Goal: Information Seeking & Learning: Learn about a topic

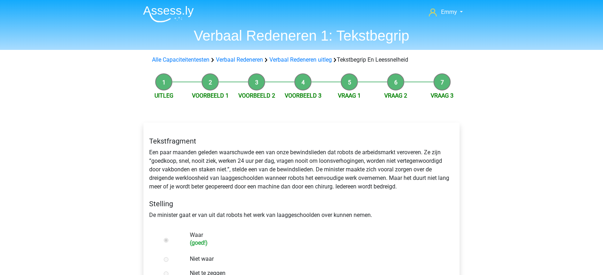
scroll to position [277, 0]
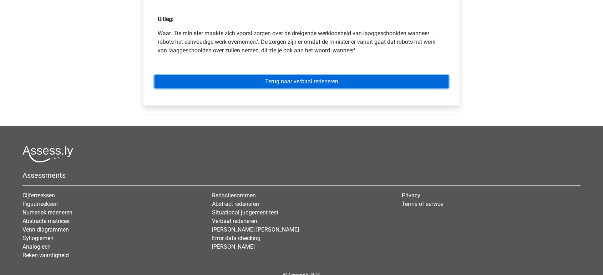
click at [275, 82] on link "Terug naar verbaal redeneren" at bounding box center [301, 82] width 294 height 14
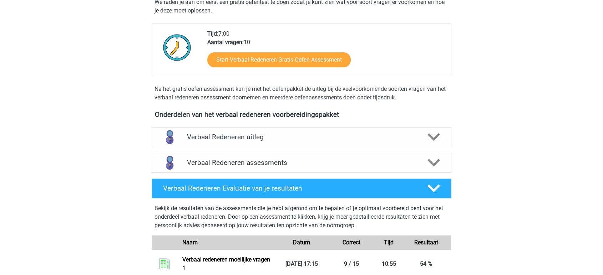
scroll to position [238, 0]
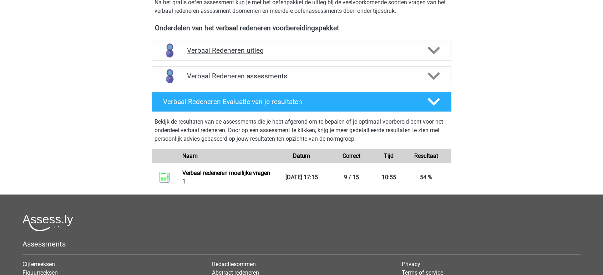
click at [228, 53] on h4 "Verbaal Redeneren uitleg" at bounding box center [301, 50] width 229 height 8
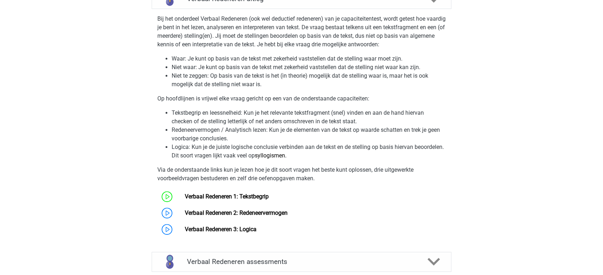
scroll to position [396, 0]
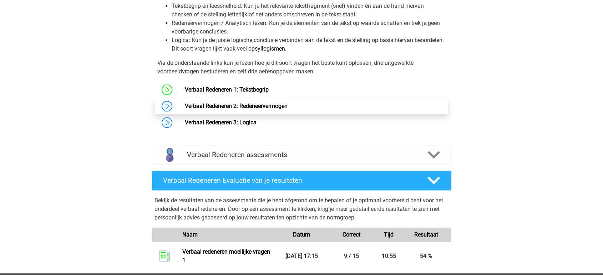
click at [218, 108] on link "Verbaal Redeneren 2: Redeneervermogen" at bounding box center [235, 106] width 103 height 7
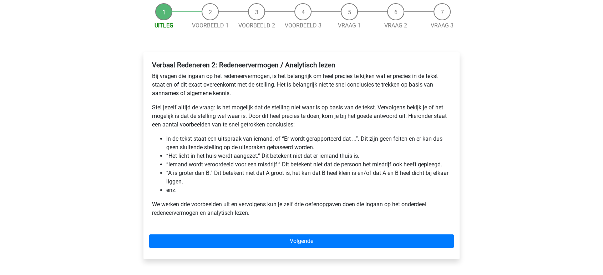
scroll to position [119, 0]
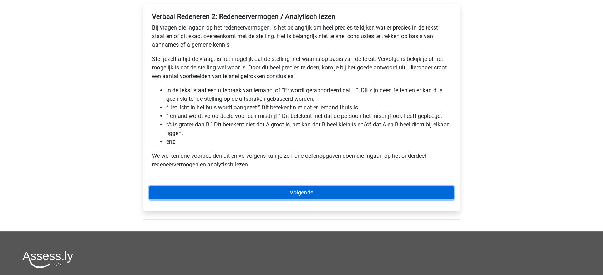
click at [294, 191] on link "Volgende" at bounding box center [301, 193] width 305 height 14
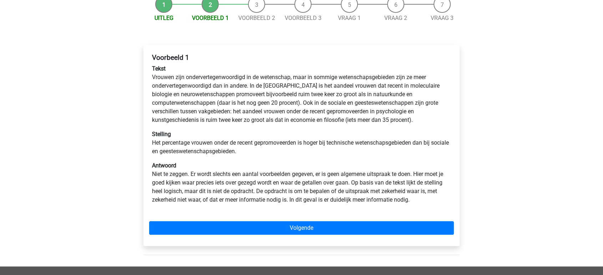
scroll to position [79, 0]
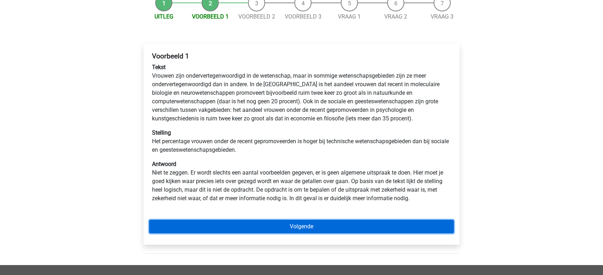
click at [299, 224] on link "Volgende" at bounding box center [301, 227] width 305 height 14
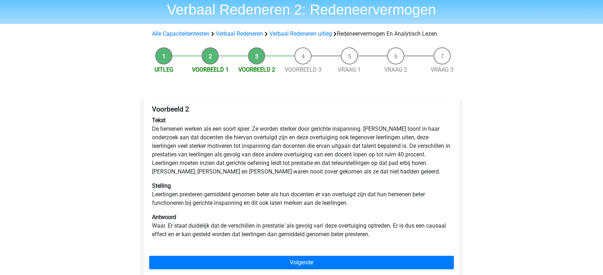
scroll to position [40, 0]
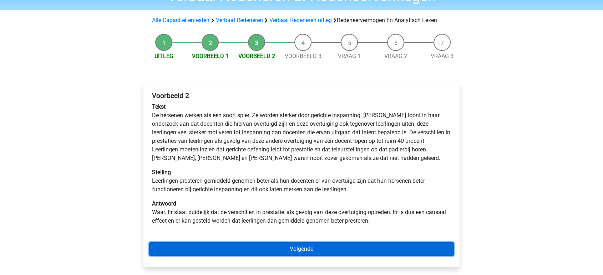
click at [297, 245] on link "Volgende" at bounding box center [301, 250] width 305 height 14
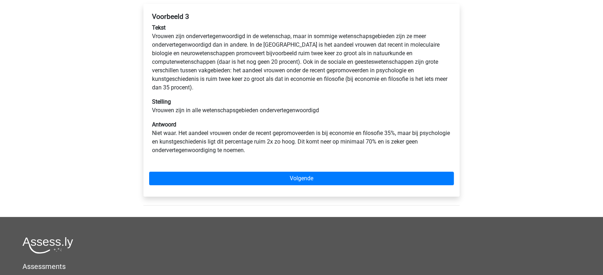
scroll to position [158, 0]
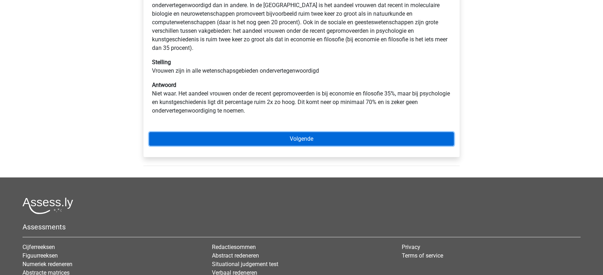
click at [251, 135] on link "Volgende" at bounding box center [301, 139] width 305 height 14
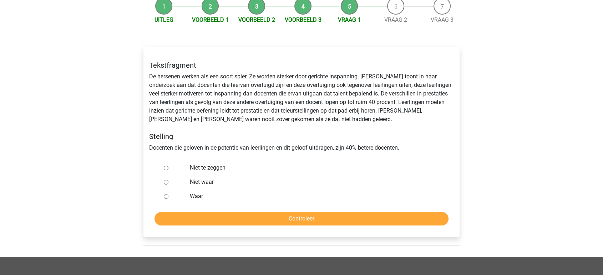
scroll to position [79, 0]
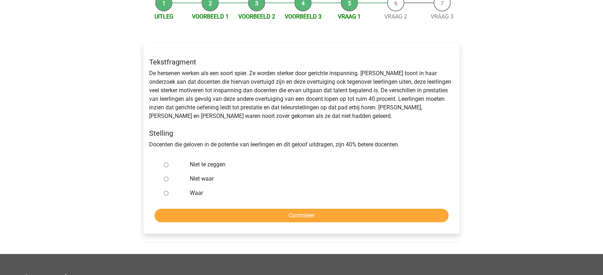
click at [163, 179] on div at bounding box center [173, 179] width 24 height 14
click at [166, 179] on input "Niet waar" at bounding box center [166, 179] width 5 height 5
radio input "true"
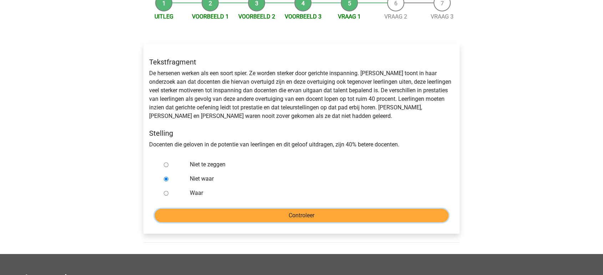
click at [272, 221] on input "Controleer" at bounding box center [301, 216] width 294 height 14
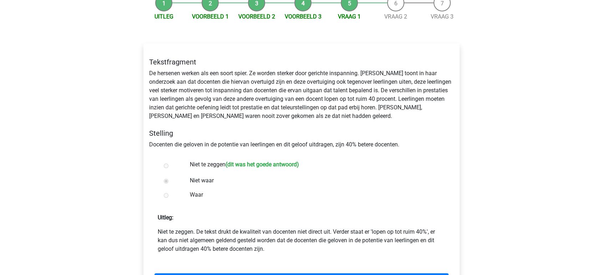
scroll to position [158, 0]
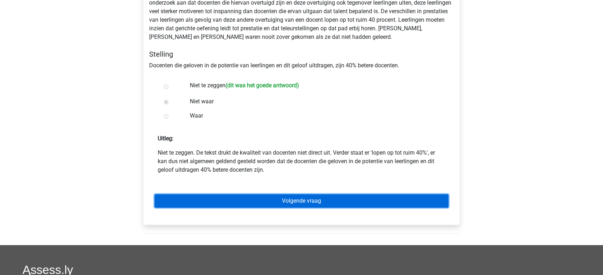
click at [227, 204] on link "Volgende vraag" at bounding box center [301, 201] width 294 height 14
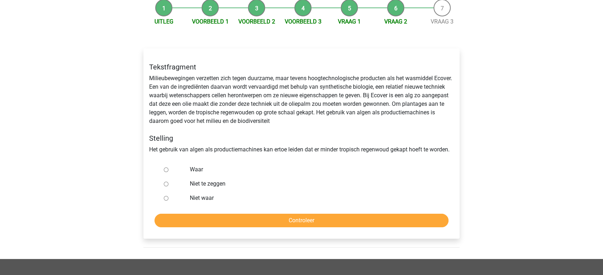
scroll to position [79, 0]
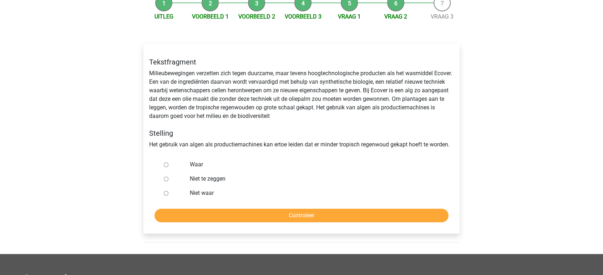
click at [166, 164] on input "Waar" at bounding box center [166, 165] width 5 height 5
radio input "true"
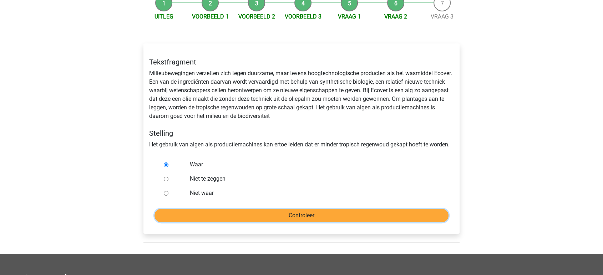
click at [253, 214] on input "Controleer" at bounding box center [301, 216] width 294 height 14
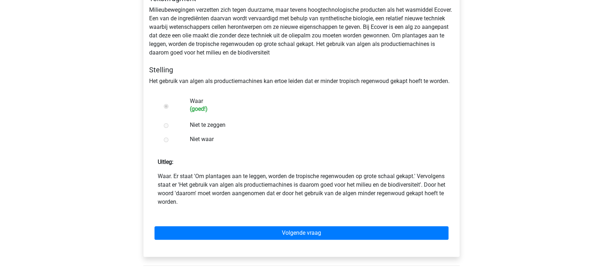
scroll to position [158, 0]
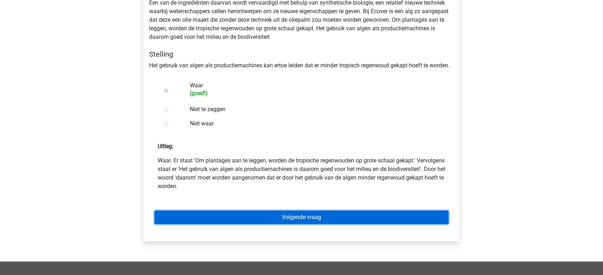
click at [251, 214] on link "Volgende vraag" at bounding box center [301, 218] width 294 height 14
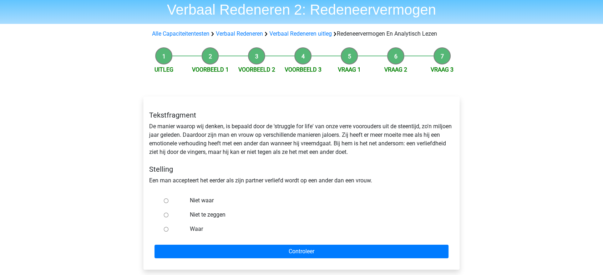
scroll to position [40, 0]
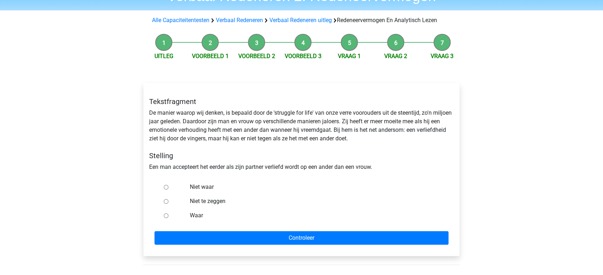
click at [167, 202] on input "Niet te zeggen" at bounding box center [166, 201] width 5 height 5
radio input "true"
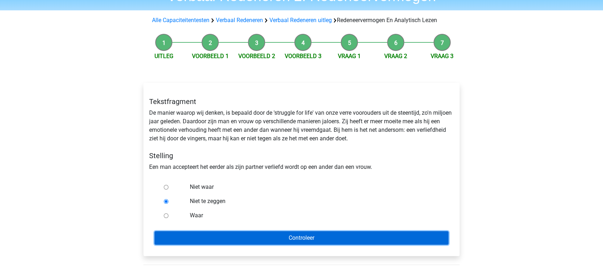
click at [283, 239] on input "Controleer" at bounding box center [301, 239] width 294 height 14
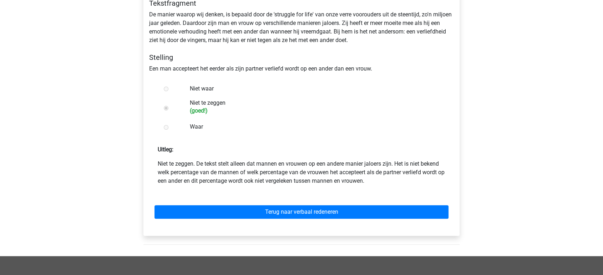
scroll to position [158, 0]
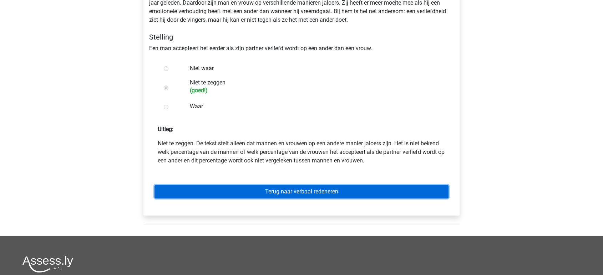
click at [267, 188] on link "Terug naar verbaal redeneren" at bounding box center [301, 192] width 294 height 14
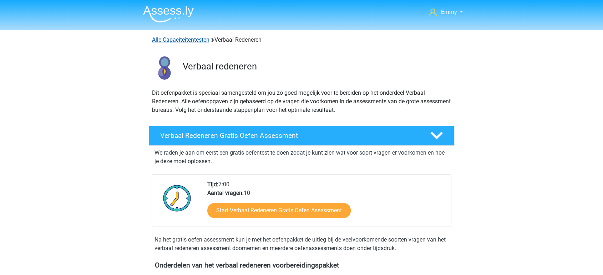
click at [166, 39] on link "Alle Capaciteitentesten" at bounding box center [180, 39] width 57 height 7
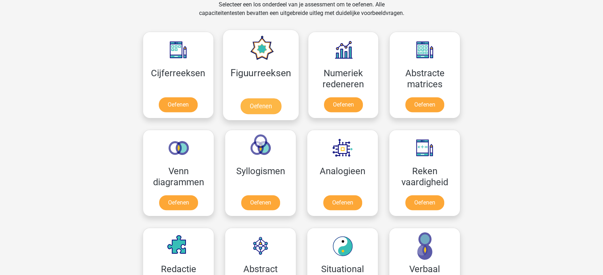
scroll to position [342, 0]
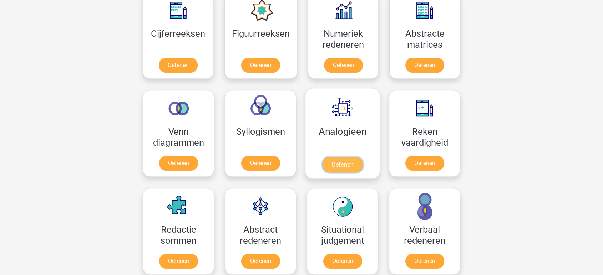
click at [340, 157] on link "Oefenen" at bounding box center [342, 165] width 41 height 16
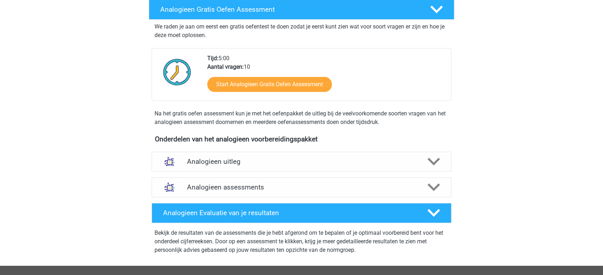
scroll to position [119, 0]
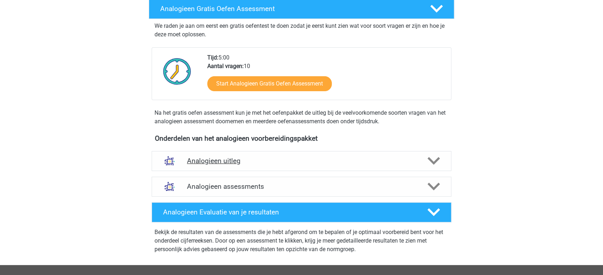
click at [205, 163] on h4 "Analogieen uitleg" at bounding box center [301, 161] width 229 height 8
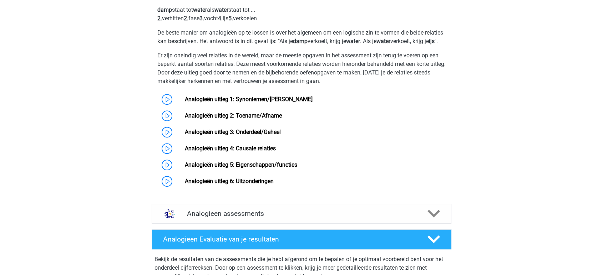
scroll to position [317, 0]
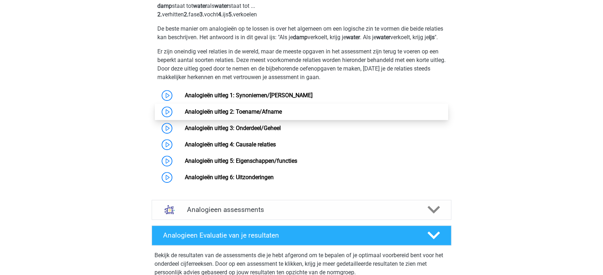
click at [209, 115] on link "Analogieën uitleg 2: Toename/Afname" at bounding box center [232, 111] width 97 height 7
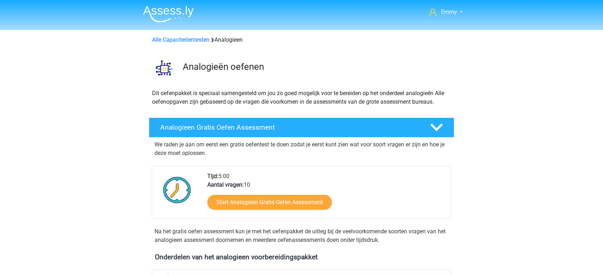
scroll to position [297, 0]
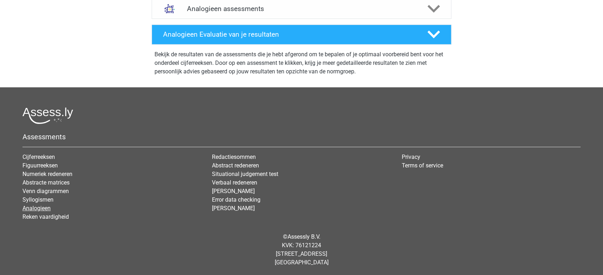
click at [34, 207] on link "Analogieen" at bounding box center [36, 208] width 28 height 7
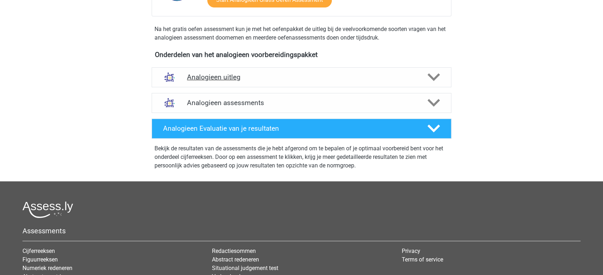
scroll to position [238, 0]
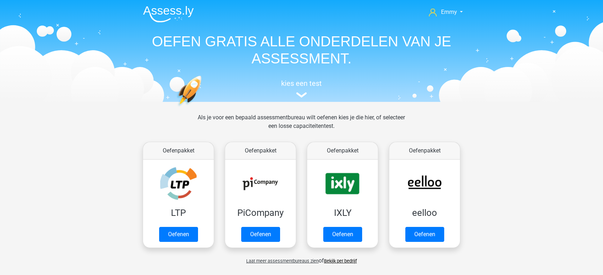
scroll to position [342, 0]
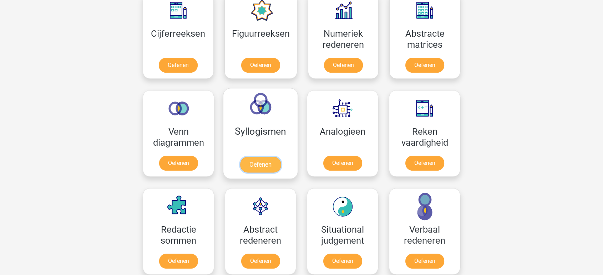
click at [265, 157] on link "Oefenen" at bounding box center [260, 165] width 41 height 16
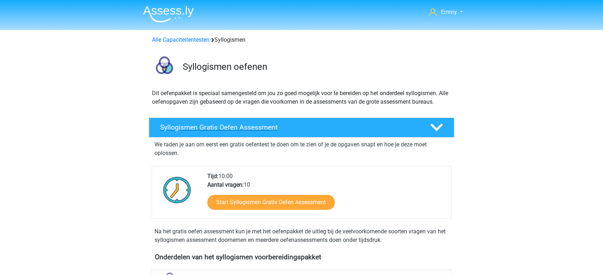
click at [225, 124] on h4 "Syllogismen Gratis Oefen Assessment" at bounding box center [289, 127] width 258 height 8
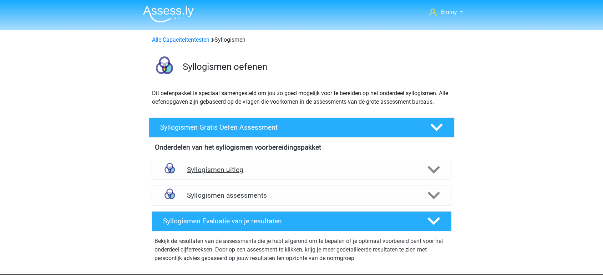
click at [219, 168] on h4 "Syllogismen uitleg" at bounding box center [301, 170] width 229 height 8
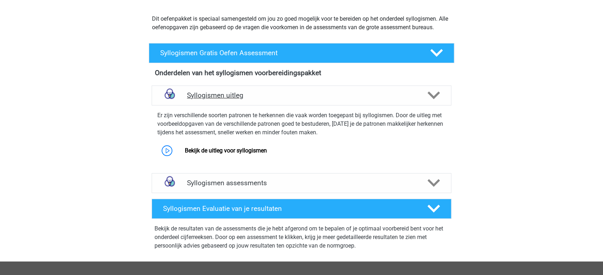
scroll to position [79, 0]
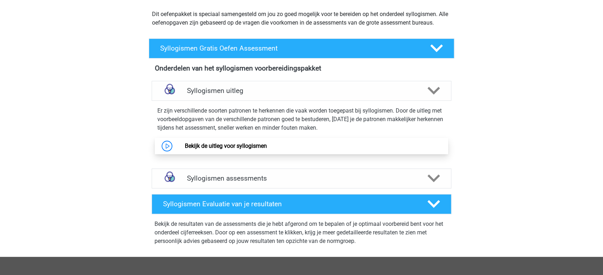
click at [212, 147] on link "Bekijk de uitleg voor syllogismen" at bounding box center [225, 146] width 82 height 7
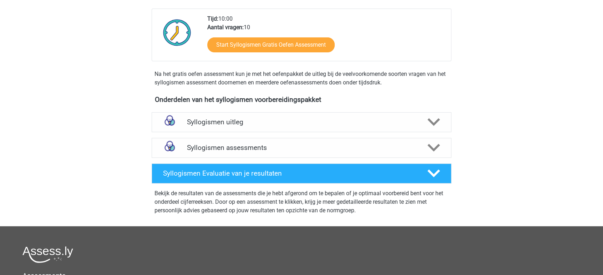
scroll to position [158, 0]
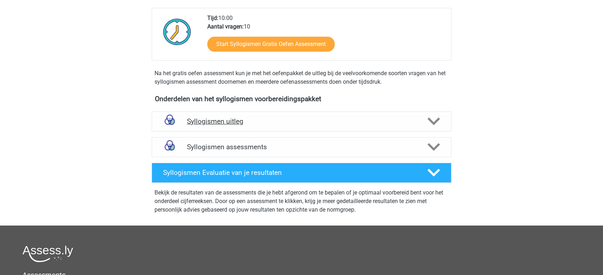
click at [258, 123] on h4 "Syllogismen uitleg" at bounding box center [301, 121] width 229 height 8
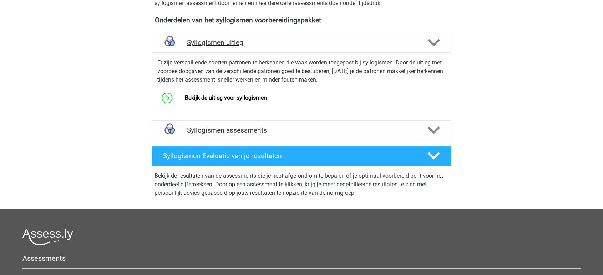
scroll to position [238, 0]
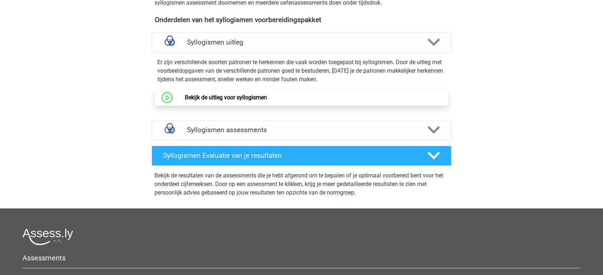
click at [241, 94] on link "Bekijk de uitleg voor syllogismen" at bounding box center [225, 97] width 82 height 7
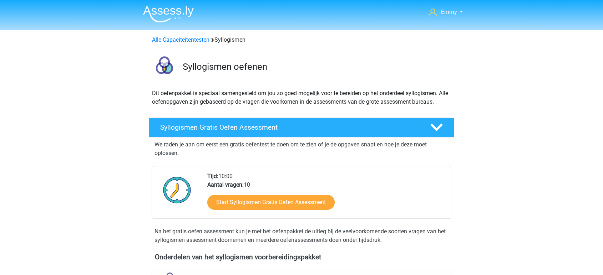
scroll to position [237, 0]
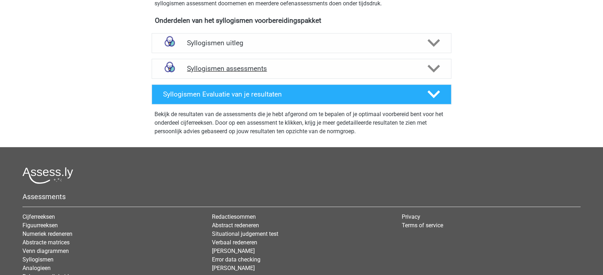
click at [208, 67] on h4 "Syllogismen assessments" at bounding box center [301, 69] width 229 height 8
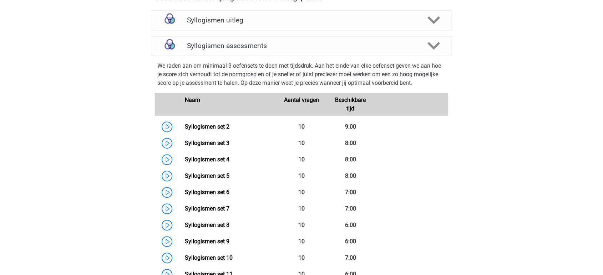
scroll to position [316, 0]
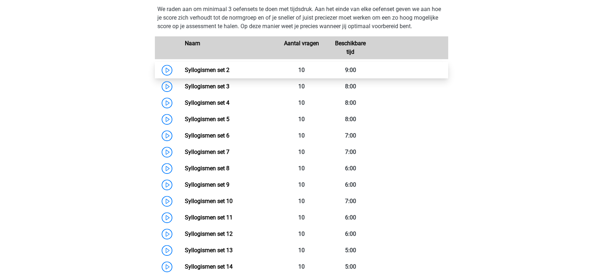
click at [219, 72] on link "Syllogismen set 2" at bounding box center [206, 70] width 45 height 7
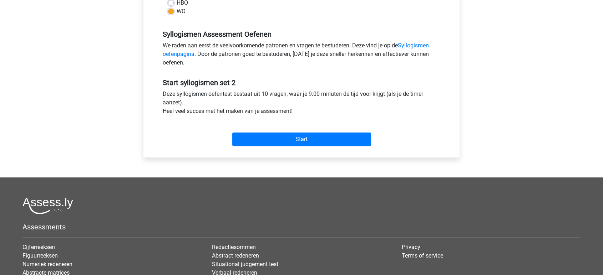
scroll to position [198, 0]
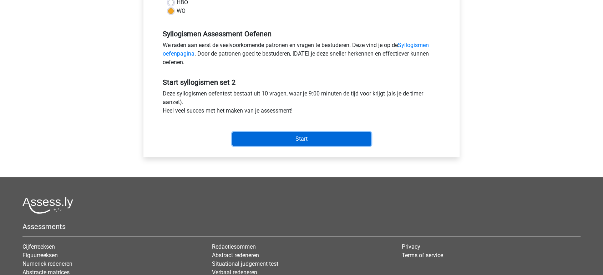
click at [254, 137] on input "Start" at bounding box center [301, 139] width 139 height 14
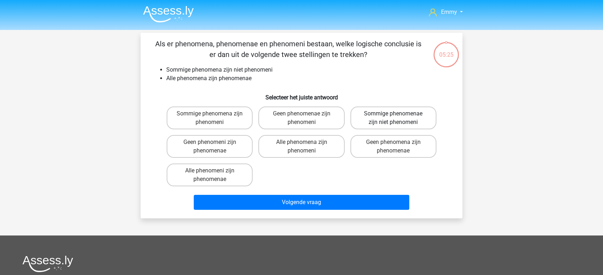
click at [389, 123] on label "Sommige phenomenae zijn niet phenomeni" at bounding box center [393, 118] width 86 height 23
click at [393, 118] on input "Sommige phenomenae zijn niet phenomeni" at bounding box center [395, 116] width 5 height 5
radio input "true"
click at [369, 121] on label "Sommige phenomenae zijn niet phenomeni" at bounding box center [393, 118] width 86 height 23
click at [393, 118] on input "Sommige phenomenae zijn niet phenomeni" at bounding box center [395, 116] width 5 height 5
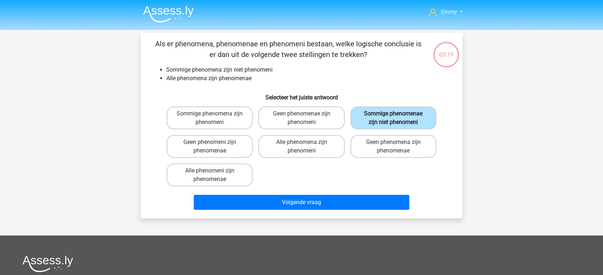
click at [363, 123] on label "Sommige phenomenae zijn niet phenomeni" at bounding box center [393, 118] width 86 height 23
click at [393, 118] on input "Sommige phenomenae zijn niet phenomeni" at bounding box center [395, 116] width 5 height 5
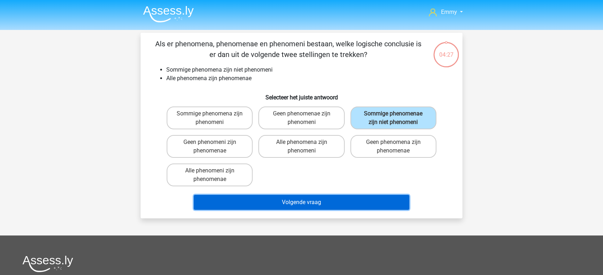
click at [329, 200] on button "Volgende vraag" at bounding box center [302, 202] width 216 height 15
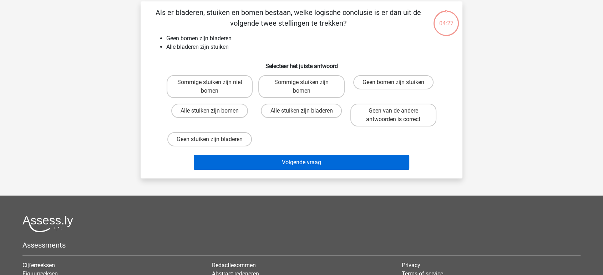
scroll to position [33, 0]
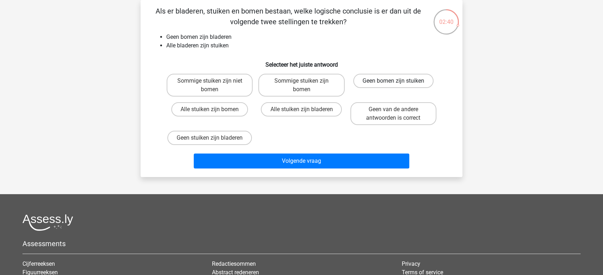
click at [366, 82] on label "Geen bomen zijn stuiken" at bounding box center [393, 81] width 80 height 14
click at [393, 82] on input "Geen bomen zijn stuiken" at bounding box center [395, 83] width 5 height 5
radio input "true"
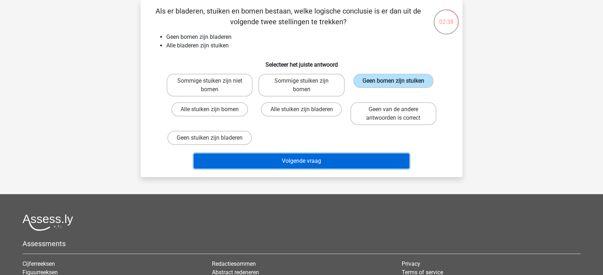
click at [325, 162] on button "Volgende vraag" at bounding box center [302, 161] width 216 height 15
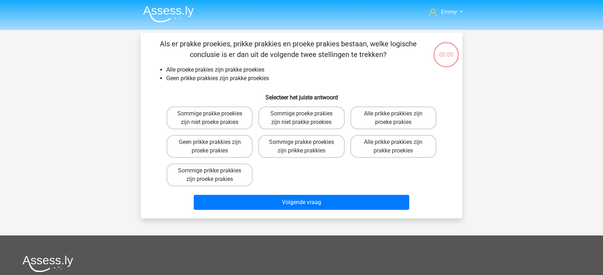
scroll to position [33, 0]
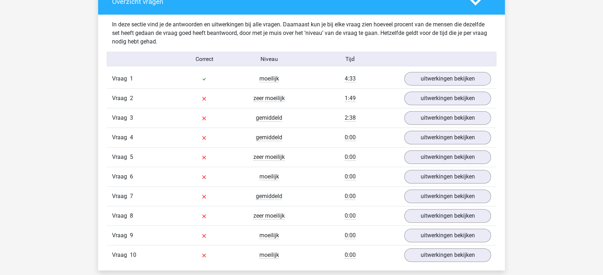
scroll to position [436, 0]
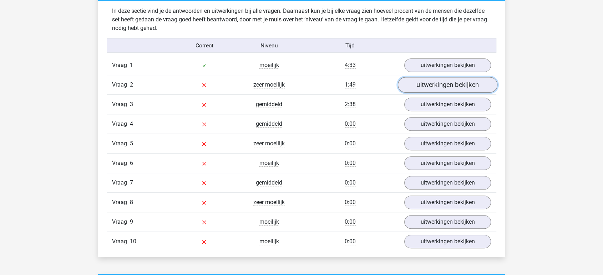
click at [421, 85] on link "uitwerkingen bekijken" at bounding box center [448, 85] width 100 height 16
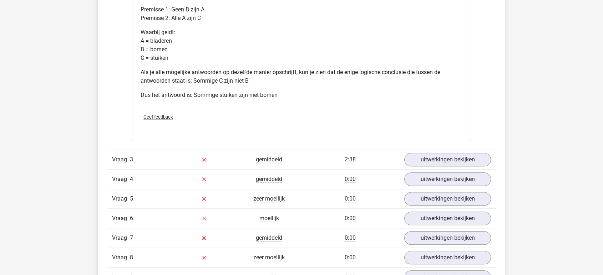
scroll to position [673, 0]
click at [429, 159] on link "uitwerkingen bekijken" at bounding box center [448, 160] width 100 height 16
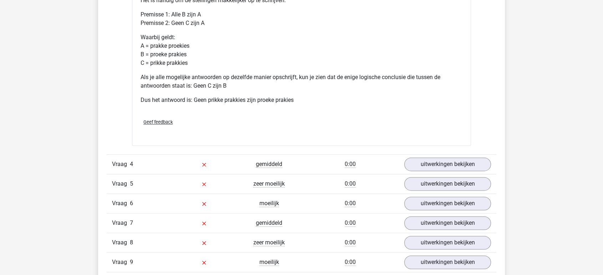
scroll to position [991, 0]
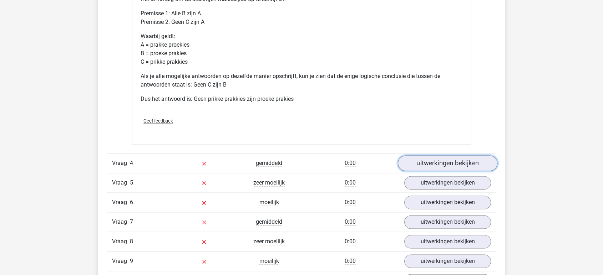
click at [424, 161] on link "uitwerkingen bekijken" at bounding box center [448, 164] width 100 height 16
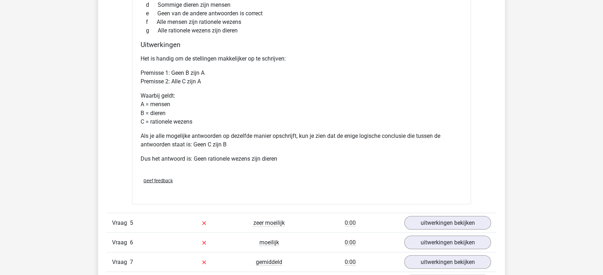
scroll to position [1229, 0]
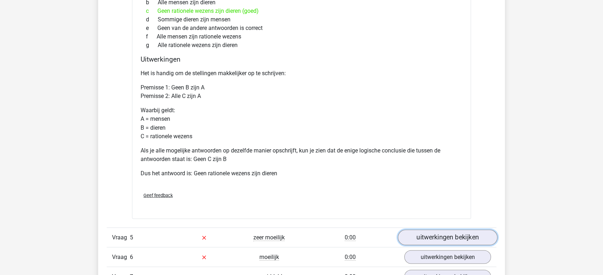
click at [434, 236] on link "uitwerkingen bekijken" at bounding box center [448, 238] width 100 height 16
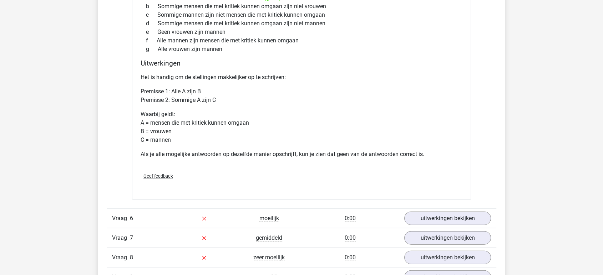
scroll to position [1546, 0]
click at [442, 216] on link "uitwerkingen bekijken" at bounding box center [448, 218] width 100 height 16
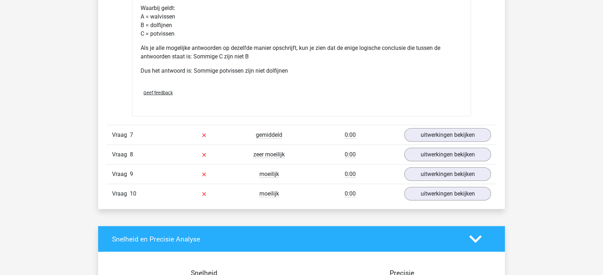
scroll to position [1942, 0]
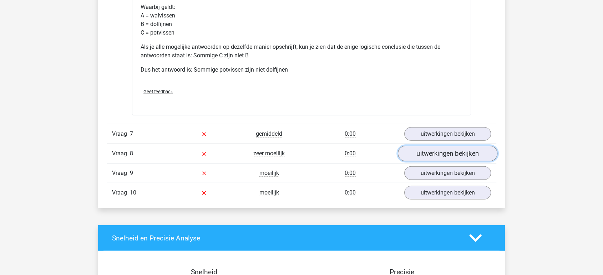
click at [438, 157] on link "uitwerkingen bekijken" at bounding box center [448, 154] width 100 height 16
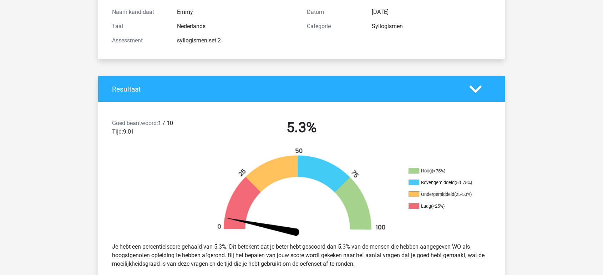
scroll to position [0, 0]
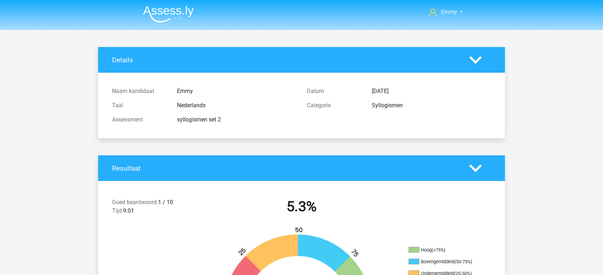
click at [169, 12] on img at bounding box center [168, 14] width 51 height 17
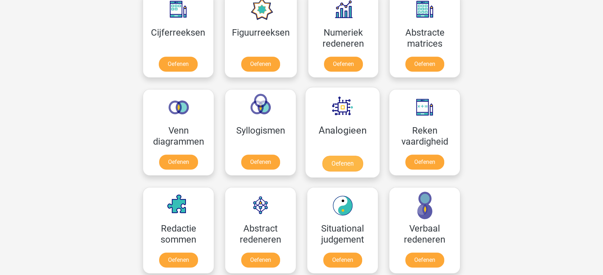
scroll to position [396, 0]
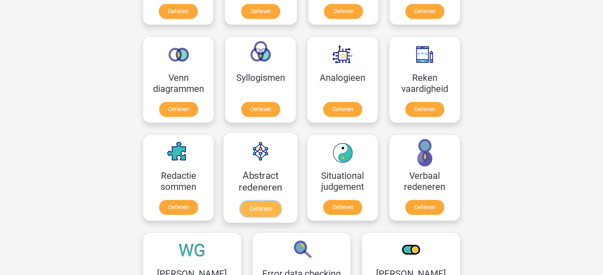
click at [250, 201] on link "Oefenen" at bounding box center [260, 209] width 41 height 16
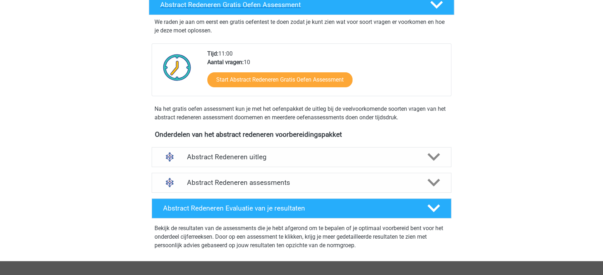
scroll to position [158, 0]
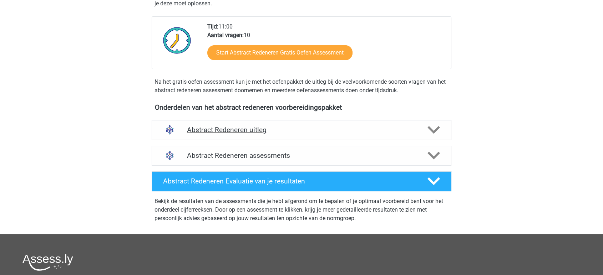
click at [238, 128] on h4 "Abstract Redeneren uitleg" at bounding box center [301, 130] width 229 height 8
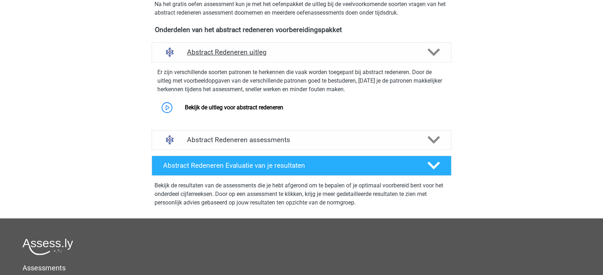
scroll to position [238, 0]
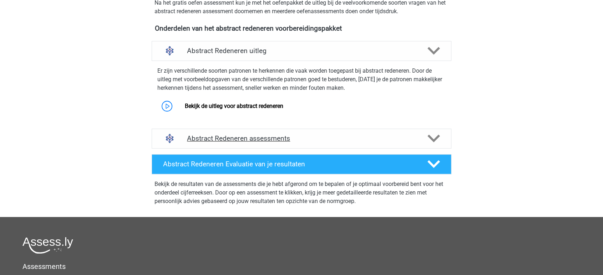
click at [238, 138] on h4 "Abstract Redeneren assessments" at bounding box center [301, 138] width 229 height 8
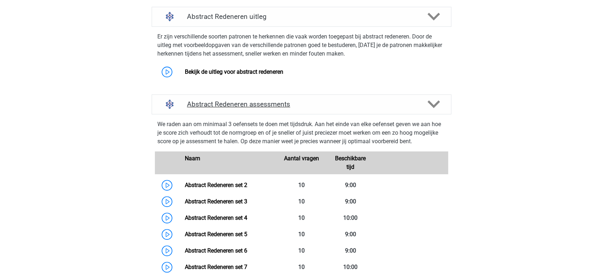
scroll to position [317, 0]
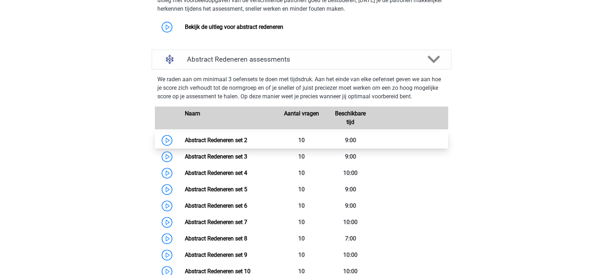
click at [225, 141] on link "Abstract Redeneren set 2" at bounding box center [215, 140] width 62 height 7
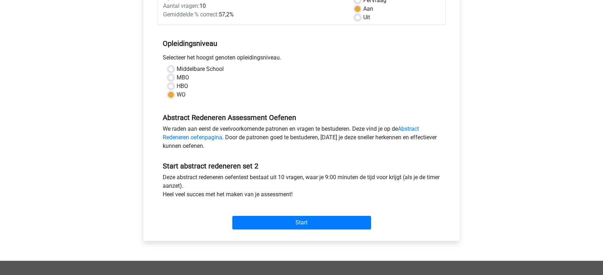
scroll to position [119, 0]
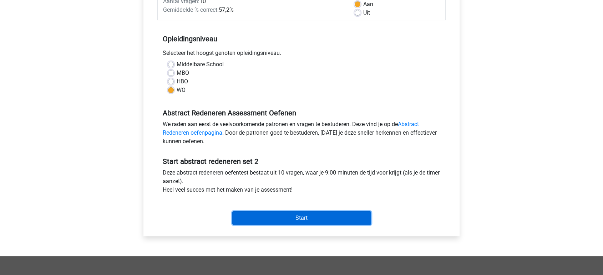
click at [246, 214] on input "Start" at bounding box center [301, 219] width 139 height 14
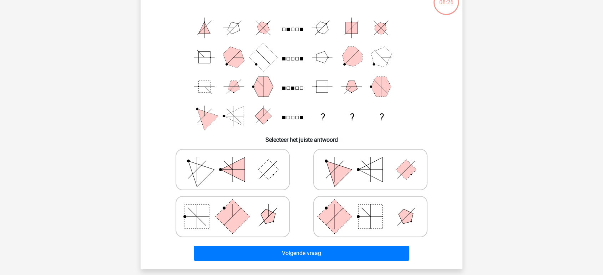
scroll to position [119, 0]
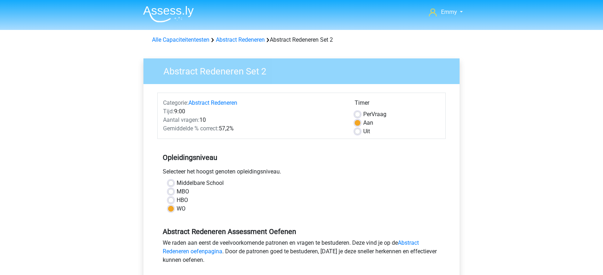
scroll to position [119, 0]
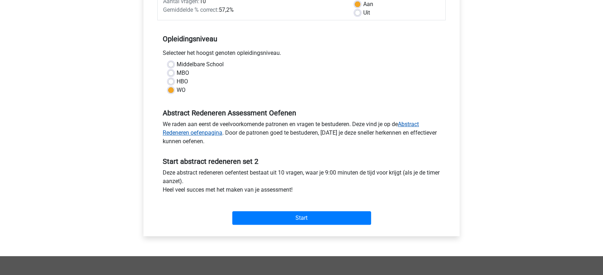
click at [194, 131] on link "Abstract Redeneren oefenpagina" at bounding box center [291, 128] width 256 height 15
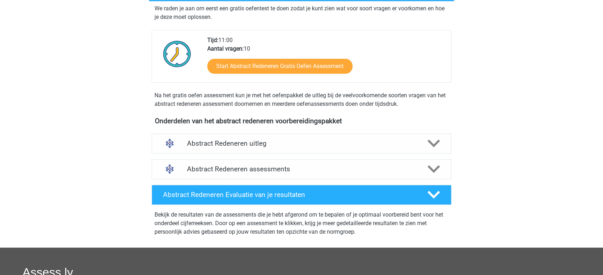
scroll to position [158, 0]
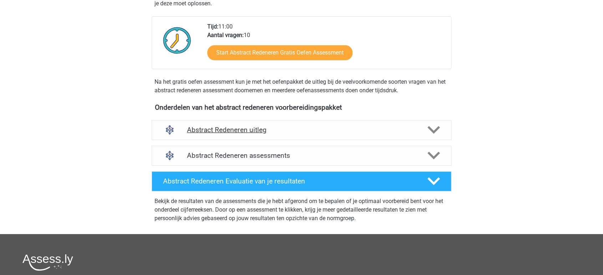
click at [237, 128] on h4 "Abstract Redeneren uitleg" at bounding box center [301, 130] width 229 height 8
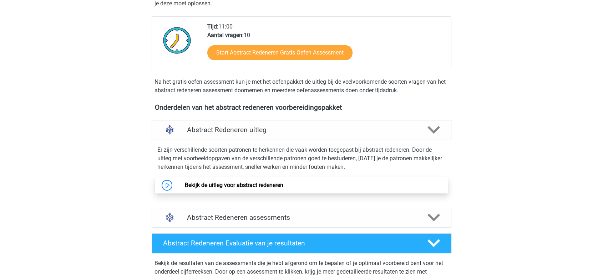
click at [227, 185] on link "Bekijk de uitleg voor abstract redeneren" at bounding box center [233, 185] width 98 height 7
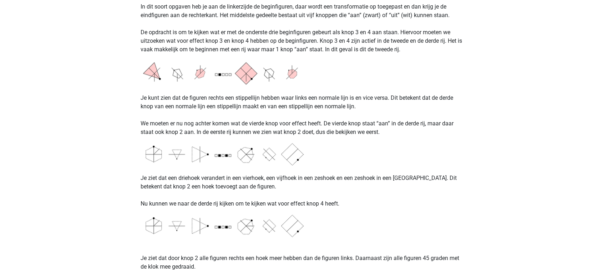
scroll to position [555, 0]
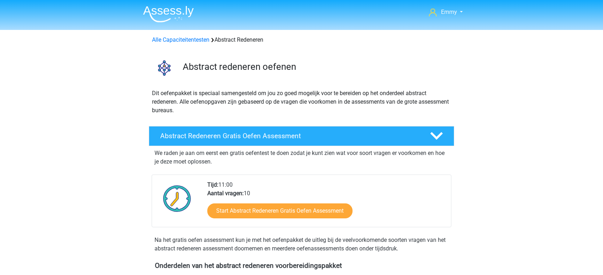
scroll to position [158, 0]
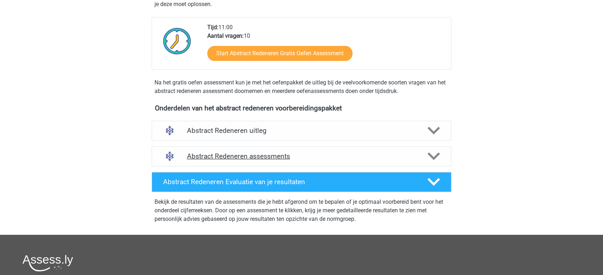
click at [220, 156] on h4 "Abstract Redeneren assessments" at bounding box center [301, 156] width 229 height 8
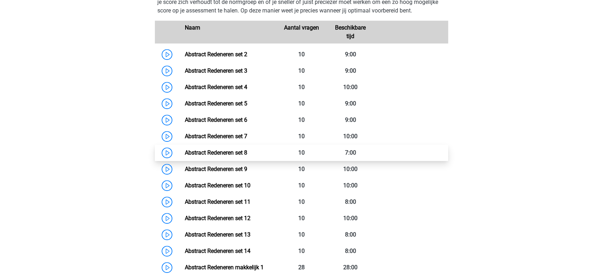
scroll to position [356, 0]
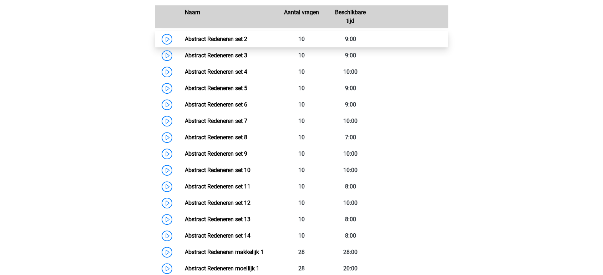
click at [199, 36] on link "Abstract Redeneren set 2" at bounding box center [215, 39] width 62 height 7
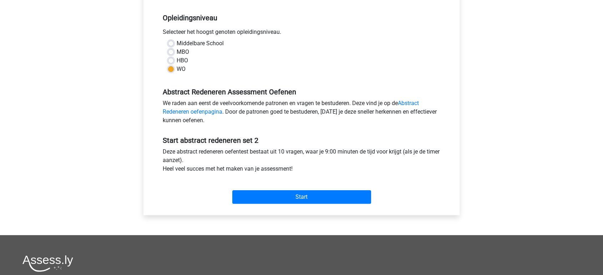
scroll to position [158, 0]
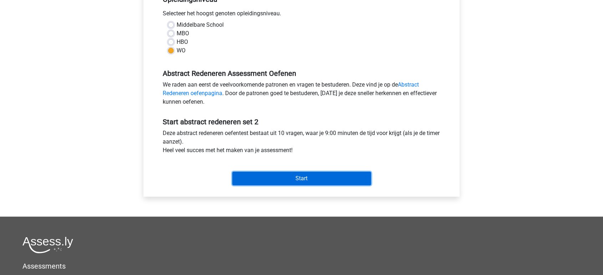
click at [268, 172] on input "Start" at bounding box center [301, 179] width 139 height 14
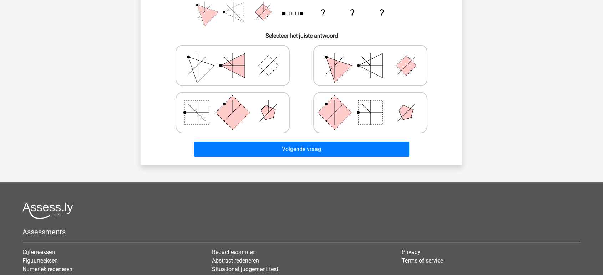
scroll to position [158, 0]
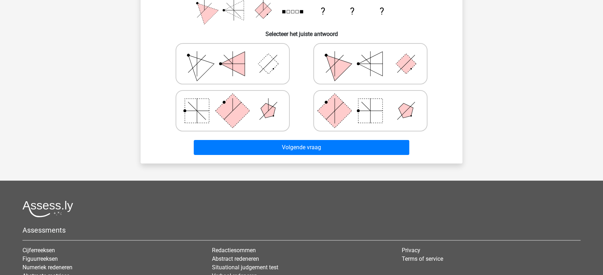
click at [342, 113] on rect at bounding box center [334, 111] width 34 height 34
click at [370, 102] on input "radio" at bounding box center [372, 99] width 5 height 5
radio input "true"
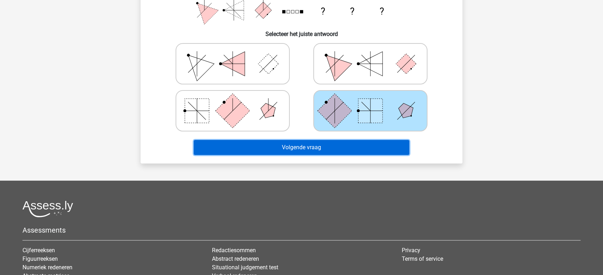
click at [316, 147] on button "Volgende vraag" at bounding box center [302, 147] width 216 height 15
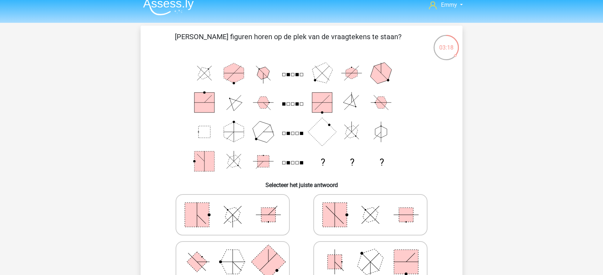
scroll to position [0, 0]
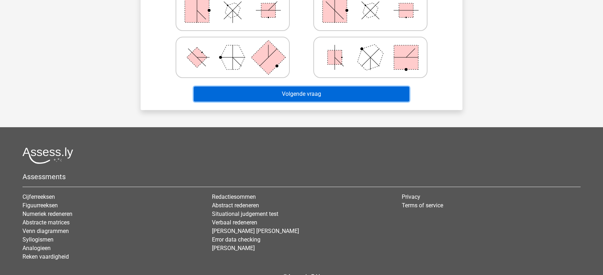
click at [349, 87] on button "Volgende vraag" at bounding box center [302, 94] width 216 height 15
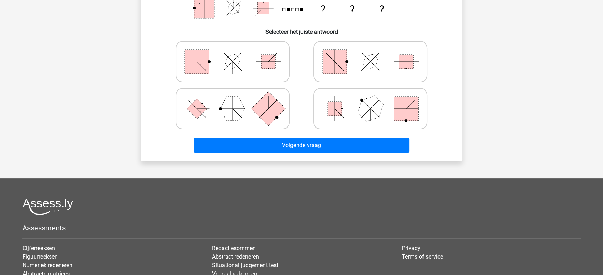
scroll to position [90, 0]
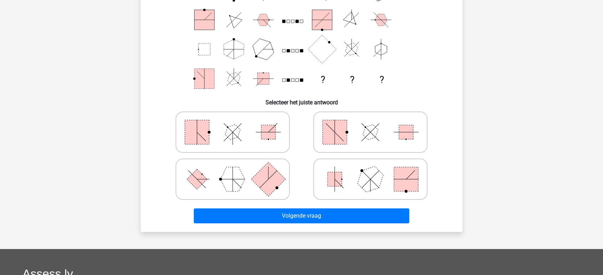
click at [355, 123] on icon at bounding box center [370, 133] width 107 height 36
click at [370, 123] on input "radio" at bounding box center [372, 121] width 5 height 5
radio input "true"
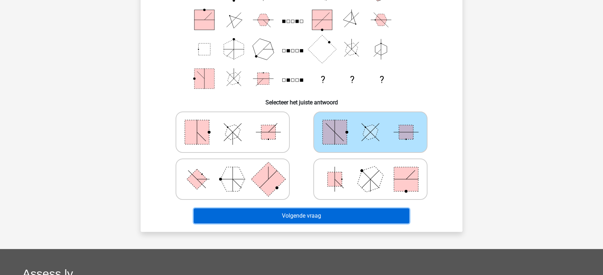
click at [305, 213] on button "Volgende vraag" at bounding box center [302, 216] width 216 height 15
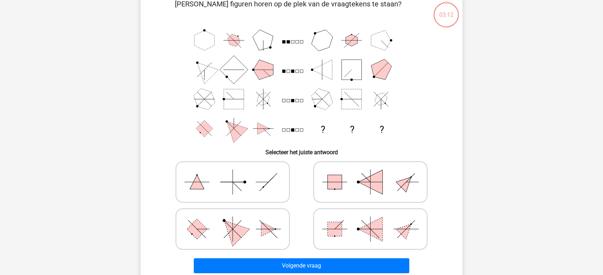
scroll to position [33, 0]
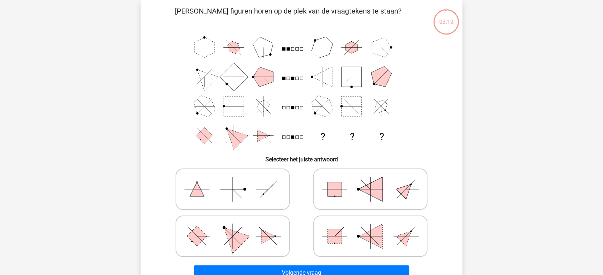
click at [364, 181] on icon at bounding box center [370, 190] width 107 height 36
click at [370, 180] on input "radio" at bounding box center [372, 178] width 5 height 5
radio input "true"
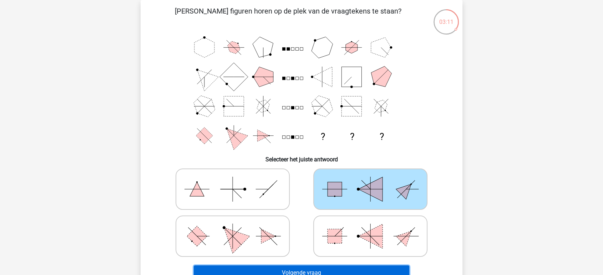
click at [299, 266] on button "Volgende vraag" at bounding box center [302, 273] width 216 height 15
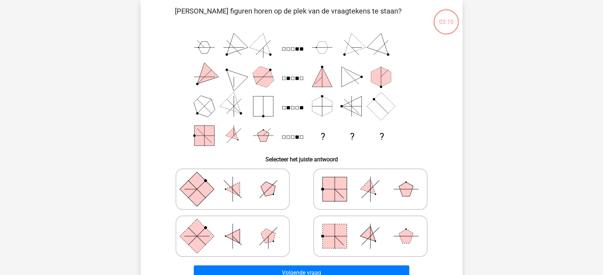
click at [354, 230] on icon at bounding box center [370, 237] width 107 height 36
click at [370, 228] on input "radio" at bounding box center [372, 225] width 5 height 5
radio input "true"
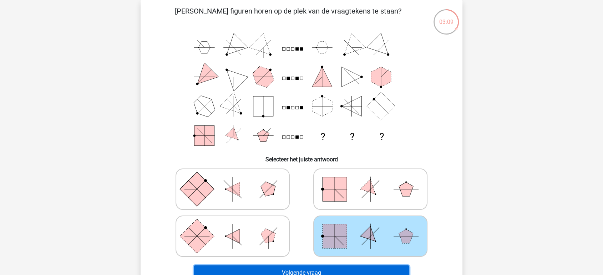
click at [327, 268] on button "Volgende vraag" at bounding box center [302, 273] width 216 height 15
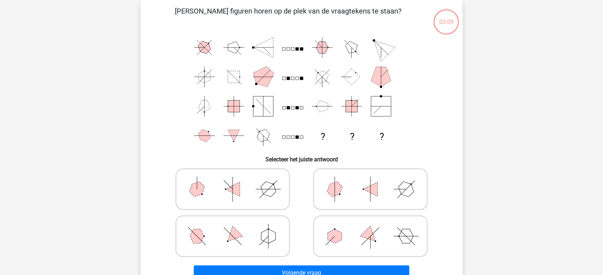
click at [346, 232] on icon at bounding box center [370, 237] width 107 height 36
click at [370, 228] on input "radio" at bounding box center [372, 225] width 5 height 5
radio input "true"
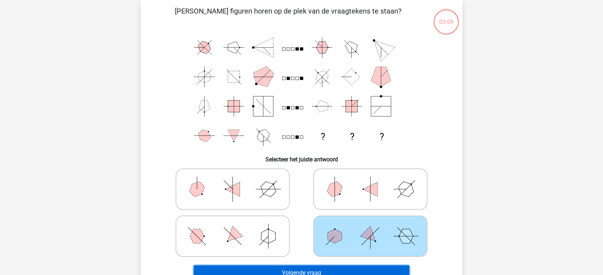
click at [320, 275] on button "Volgende vraag" at bounding box center [302, 273] width 216 height 15
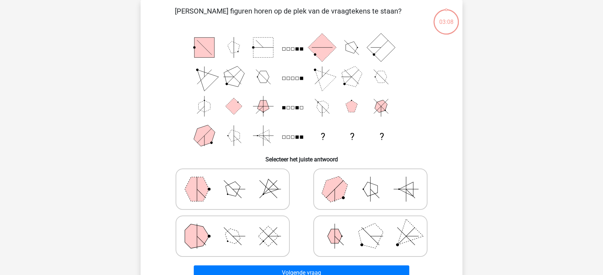
click at [339, 243] on icon at bounding box center [370, 237] width 107 height 36
click at [370, 228] on input "radio" at bounding box center [372, 225] width 5 height 5
radio input "true"
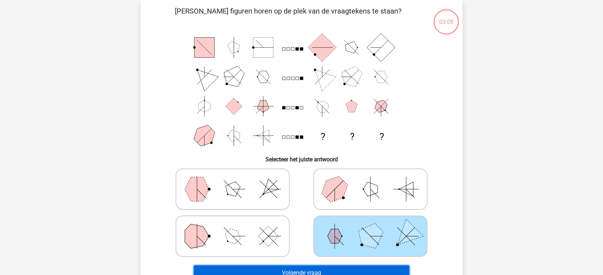
click at [330, 268] on button "Volgende vraag" at bounding box center [302, 273] width 216 height 15
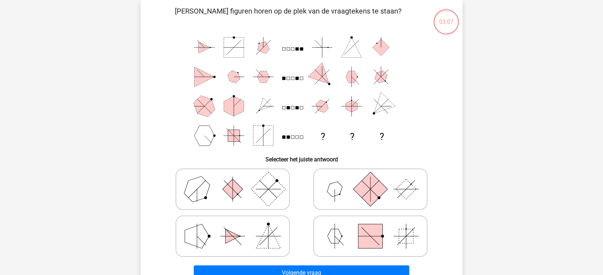
click at [348, 234] on icon at bounding box center [370, 237] width 107 height 36
click at [370, 228] on input "radio" at bounding box center [372, 225] width 5 height 5
radio input "true"
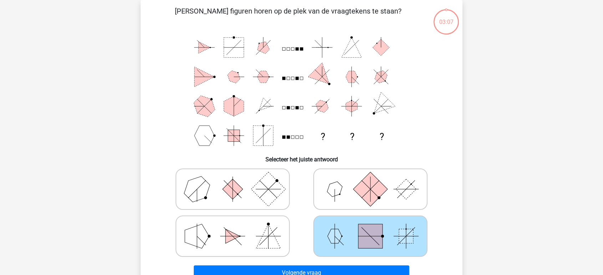
click at [334, 262] on div "Volgende vraag" at bounding box center [301, 272] width 299 height 24
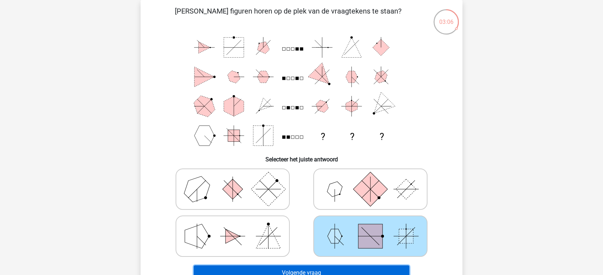
click at [290, 271] on button "Volgende vraag" at bounding box center [302, 273] width 216 height 15
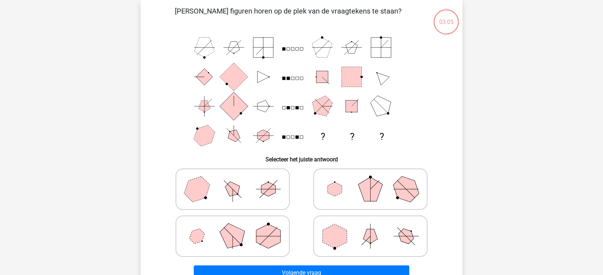
click at [354, 189] on icon at bounding box center [370, 190] width 107 height 36
click at [370, 180] on input "radio" at bounding box center [372, 178] width 5 height 5
radio input "true"
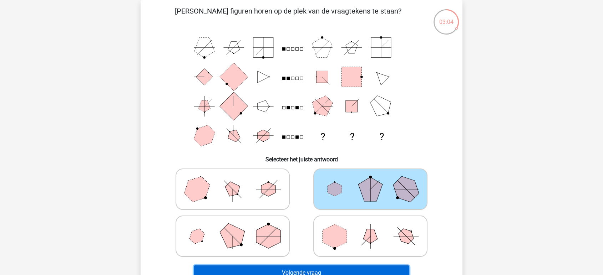
click at [318, 270] on button "Volgende vraag" at bounding box center [302, 273] width 216 height 15
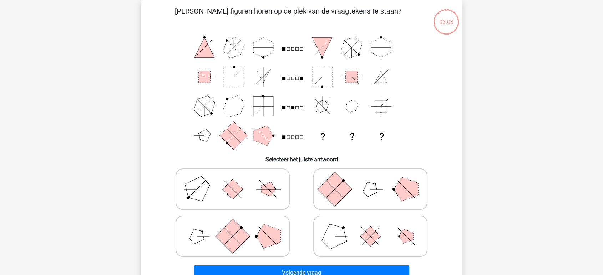
click at [340, 188] on rect at bounding box center [334, 189] width 34 height 34
click at [370, 180] on input "radio" at bounding box center [372, 178] width 5 height 5
radio input "true"
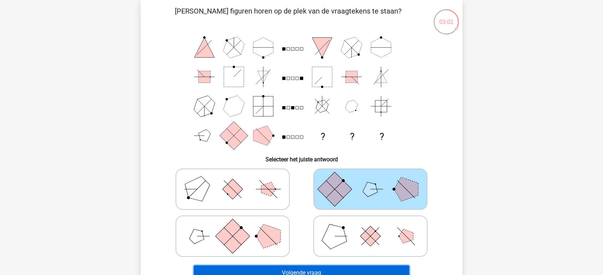
click at [305, 270] on button "Volgende vraag" at bounding box center [302, 273] width 216 height 15
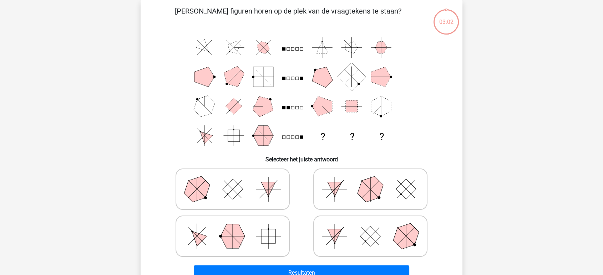
click at [329, 188] on icon at bounding box center [370, 190] width 107 height 36
click at [370, 180] on input "radio" at bounding box center [372, 178] width 5 height 5
radio input "true"
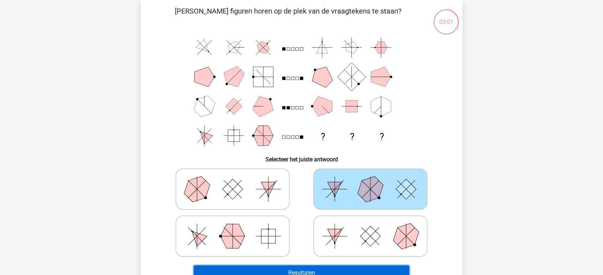
click at [283, 269] on button "Resultaten" at bounding box center [302, 273] width 216 height 15
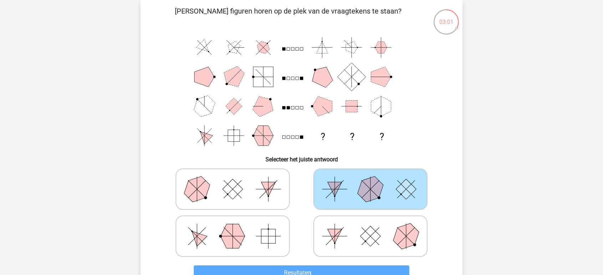
click at [348, 186] on icon at bounding box center [370, 190] width 107 height 36
click at [370, 180] on input "radio" at bounding box center [372, 178] width 5 height 5
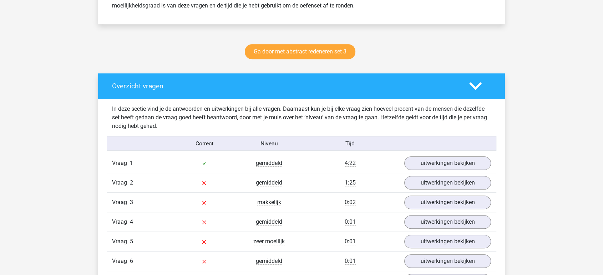
scroll to position [357, 0]
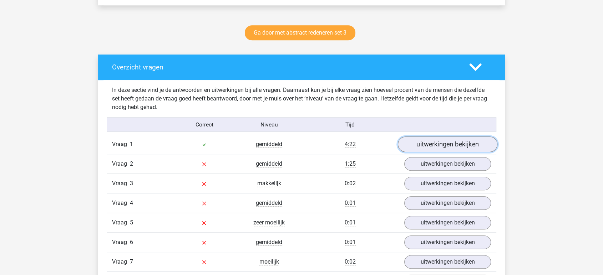
click at [422, 146] on link "uitwerkingen bekijken" at bounding box center [448, 145] width 100 height 16
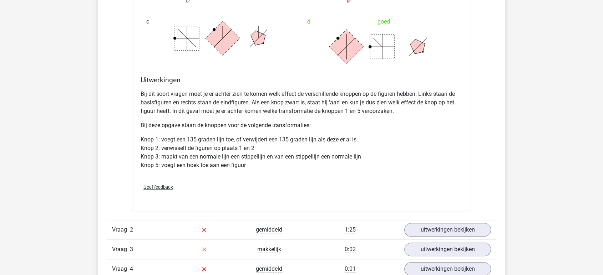
scroll to position [713, 0]
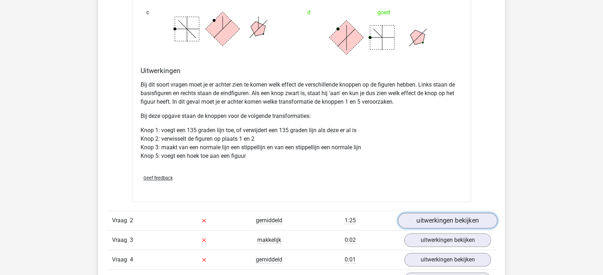
click at [425, 218] on link "uitwerkingen bekijken" at bounding box center [448, 221] width 100 height 16
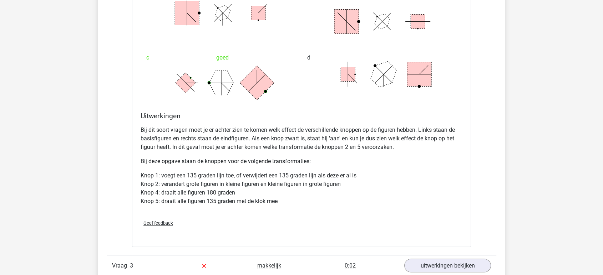
scroll to position [1149, 0]
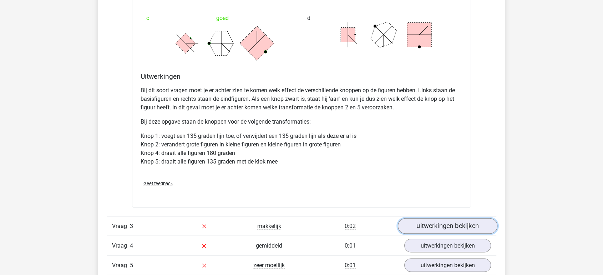
click at [412, 225] on link "uitwerkingen bekijken" at bounding box center [448, 226] width 100 height 16
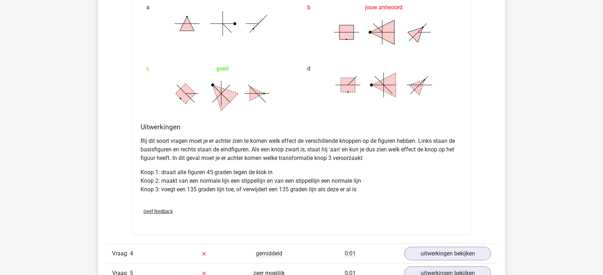
scroll to position [1546, 0]
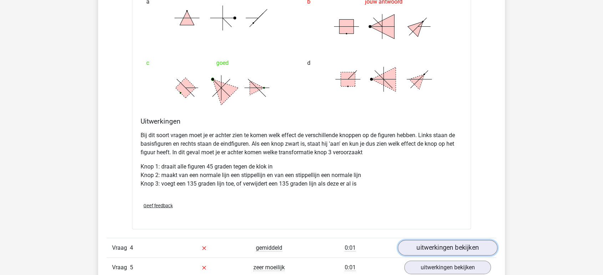
click at [454, 248] on link "uitwerkingen bekijken" at bounding box center [448, 248] width 100 height 16
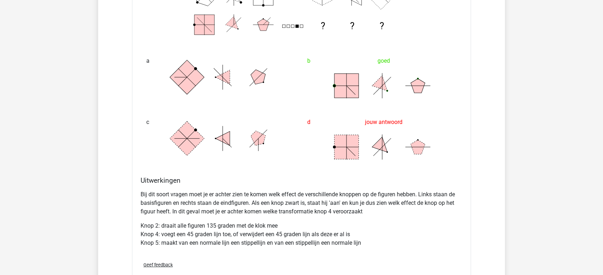
scroll to position [1823, 0]
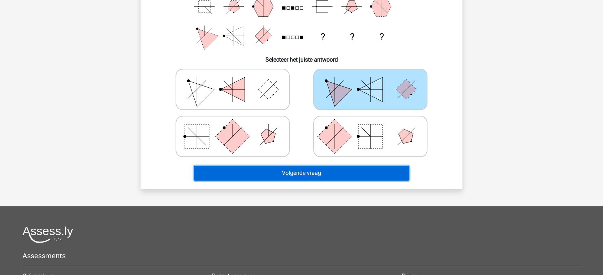
click at [239, 175] on button "Volgende vraag" at bounding box center [302, 173] width 216 height 15
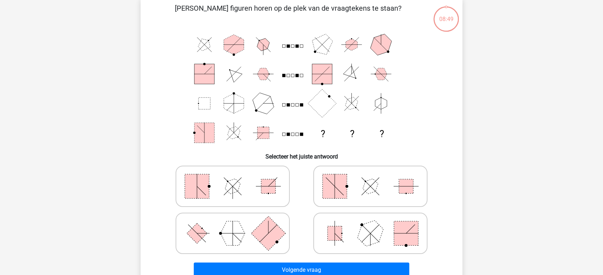
scroll to position [33, 0]
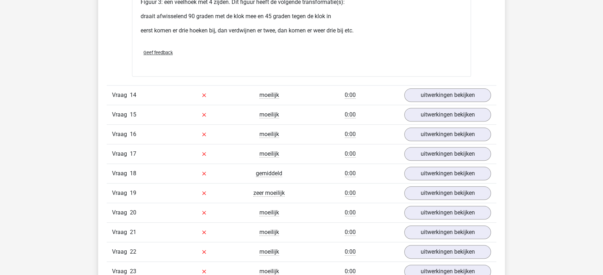
scroll to position [6183, 0]
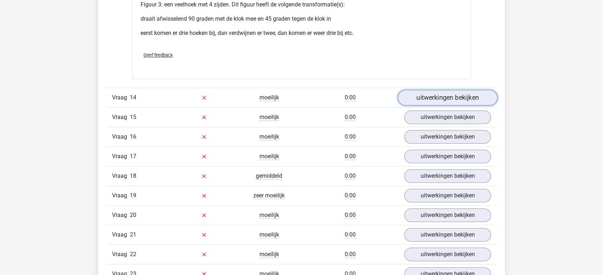
click at [432, 94] on link "uitwerkingen bekijken" at bounding box center [448, 98] width 100 height 16
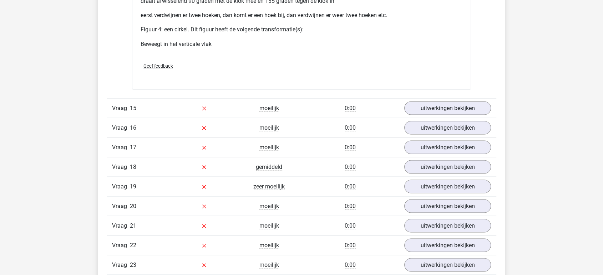
scroll to position [6817, 0]
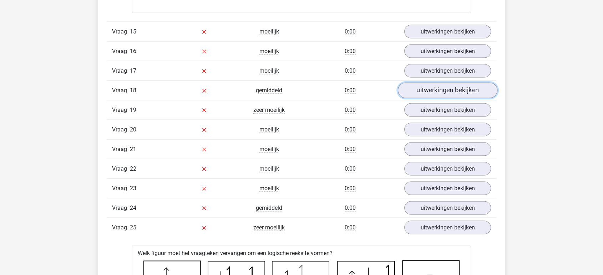
click at [443, 87] on link "uitwerkingen bekijken" at bounding box center [448, 91] width 100 height 16
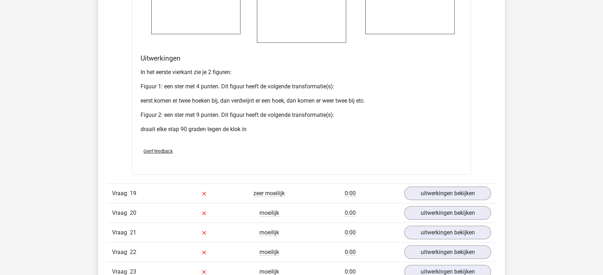
scroll to position [7293, 0]
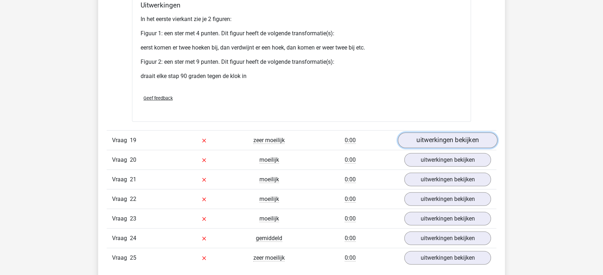
click at [433, 136] on link "uitwerkingen bekijken" at bounding box center [448, 141] width 100 height 16
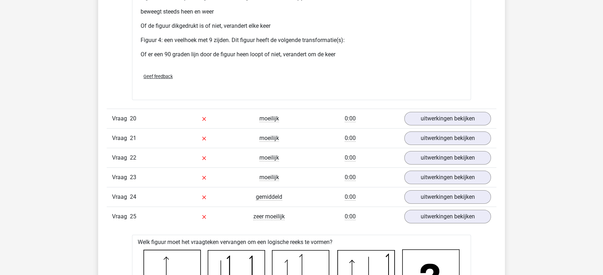
scroll to position [7927, 0]
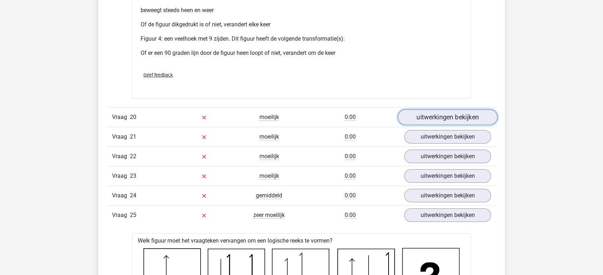
click at [447, 113] on link "uitwerkingen bekijken" at bounding box center [448, 118] width 100 height 16
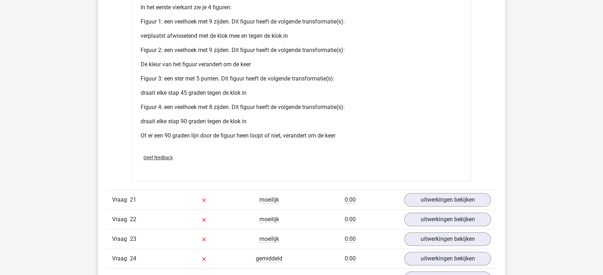
scroll to position [8442, 0]
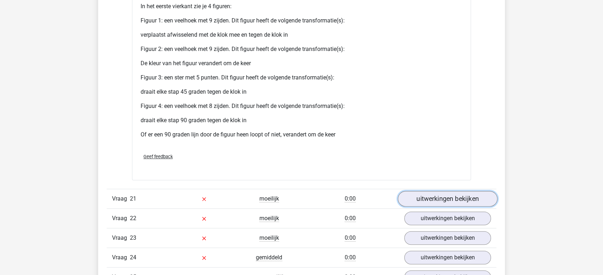
click at [415, 200] on link "uitwerkingen bekijken" at bounding box center [448, 200] width 100 height 16
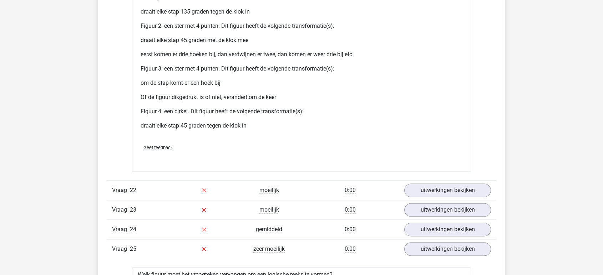
scroll to position [9155, 0]
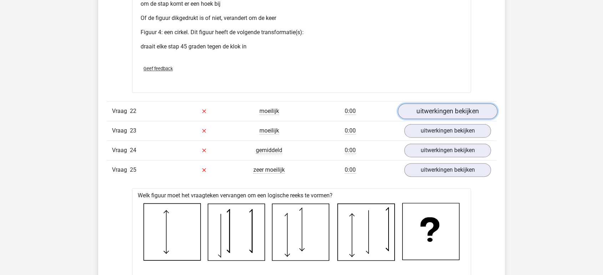
click at [442, 103] on link "uitwerkingen bekijken" at bounding box center [448, 111] width 100 height 16
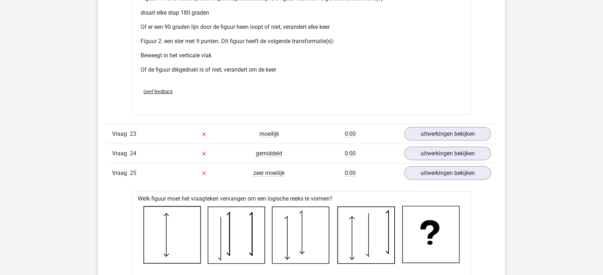
scroll to position [9711, 0]
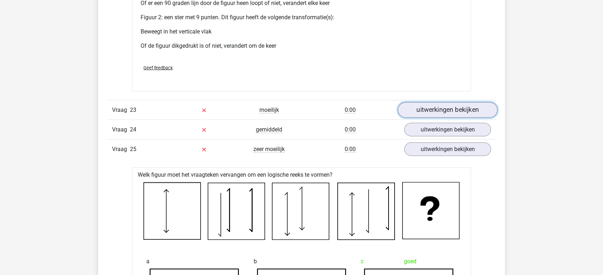
click at [424, 103] on link "uitwerkingen bekijken" at bounding box center [448, 110] width 100 height 16
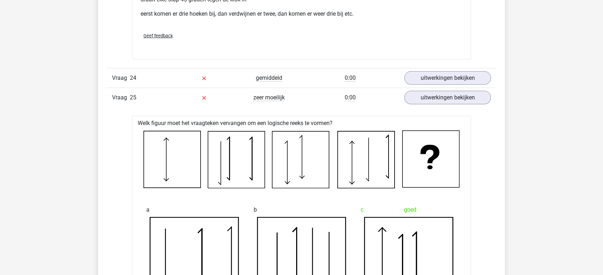
scroll to position [10345, 0]
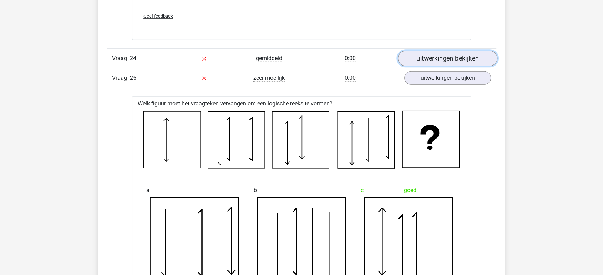
click at [437, 55] on link "uitwerkingen bekijken" at bounding box center [448, 59] width 100 height 16
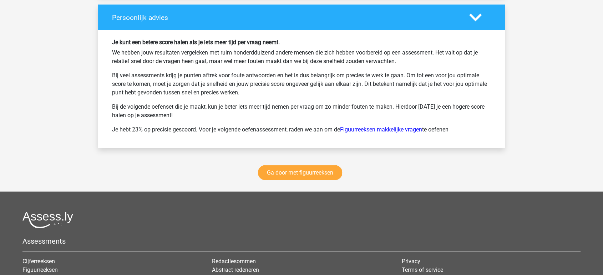
scroll to position [12723, 0]
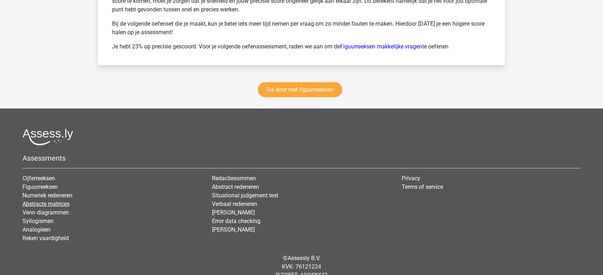
click at [65, 201] on link "Abstracte matrices" at bounding box center [45, 204] width 47 height 7
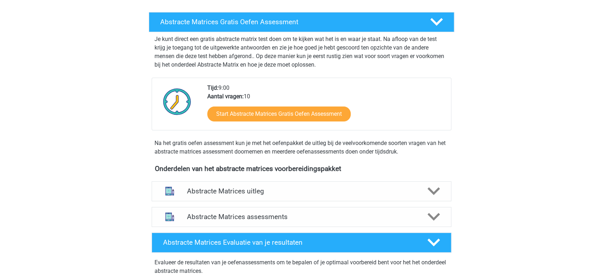
scroll to position [277, 0]
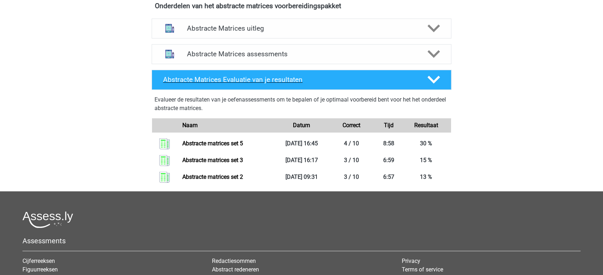
click at [428, 77] on polygon at bounding box center [433, 80] width 12 height 8
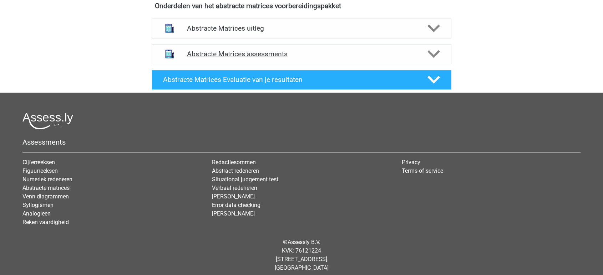
click at [336, 54] on h4 "Abstracte Matrices assessments" at bounding box center [301, 54] width 229 height 8
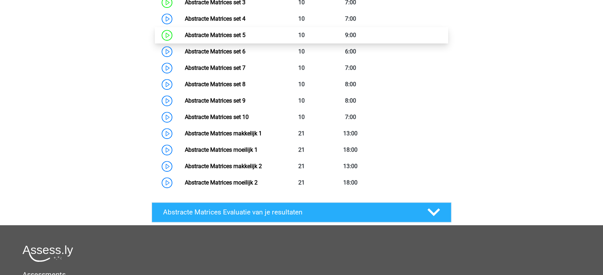
scroll to position [436, 0]
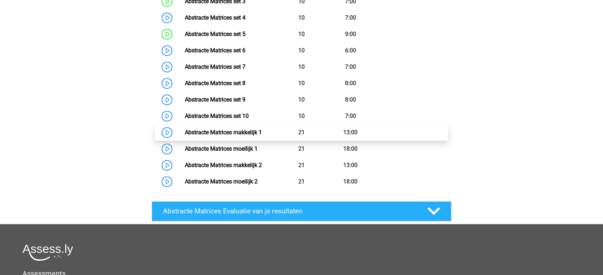
click at [202, 134] on link "Abstracte Matrices makkelijk 1" at bounding box center [222, 132] width 77 height 7
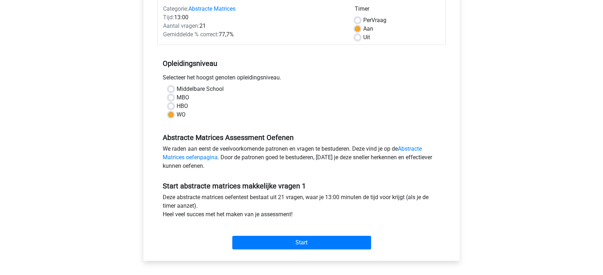
scroll to position [158, 0]
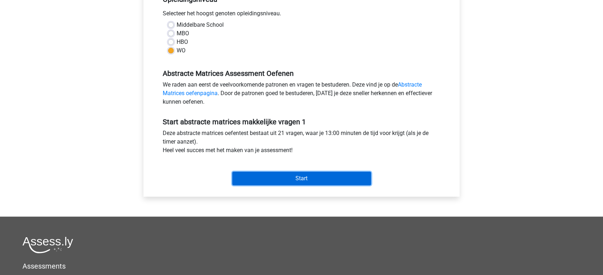
click at [251, 176] on input "Start" at bounding box center [301, 179] width 139 height 14
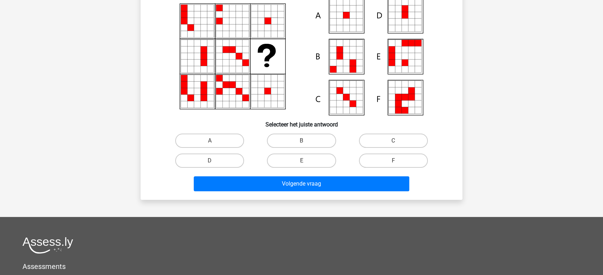
scroll to position [79, 0]
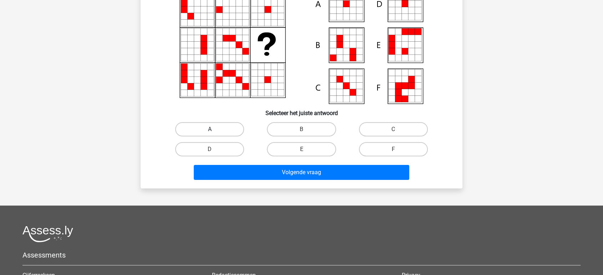
click at [218, 130] on label "A" at bounding box center [209, 129] width 69 height 14
click at [214, 130] on input "A" at bounding box center [212, 131] width 5 height 5
radio input "true"
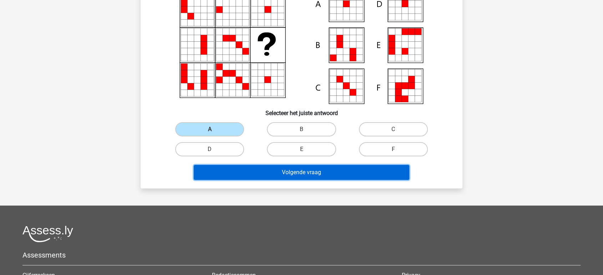
click at [261, 169] on button "Volgende vraag" at bounding box center [302, 172] width 216 height 15
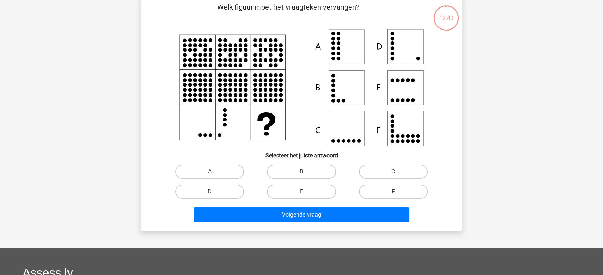
scroll to position [33, 0]
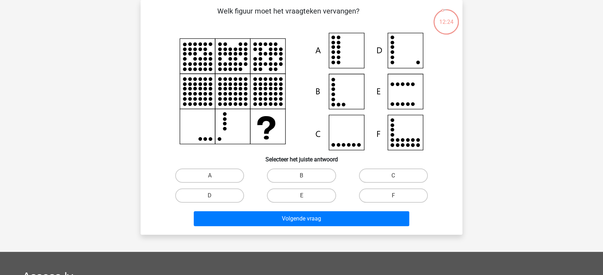
click at [212, 198] on input "D" at bounding box center [212, 198] width 5 height 5
radio input "true"
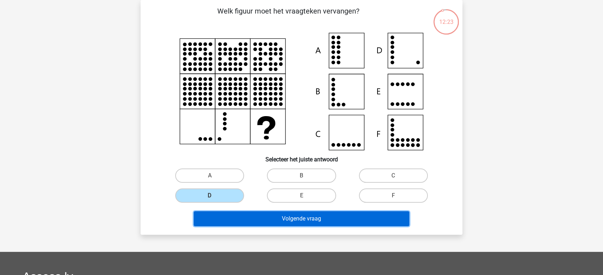
click at [254, 219] on button "Volgende vraag" at bounding box center [302, 219] width 216 height 15
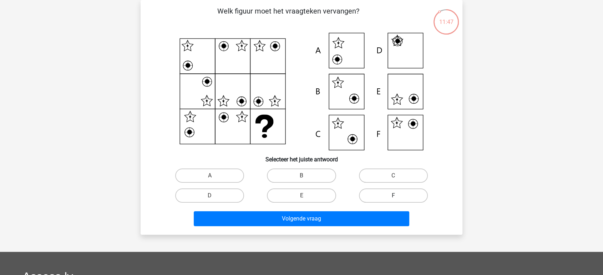
click at [381, 197] on label "F" at bounding box center [393, 196] width 69 height 14
click at [393, 197] on input "F" at bounding box center [395, 198] width 5 height 5
radio input "true"
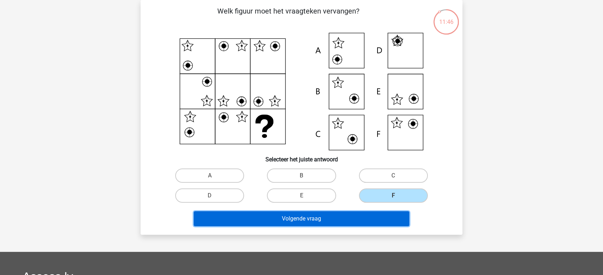
click at [342, 219] on button "Volgende vraag" at bounding box center [302, 219] width 216 height 15
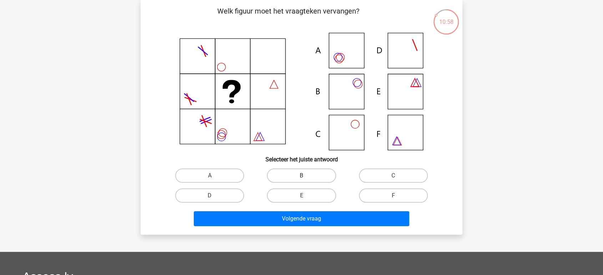
click at [302, 172] on label "B" at bounding box center [301, 176] width 69 height 14
click at [302, 176] on input "B" at bounding box center [303, 178] width 5 height 5
radio input "true"
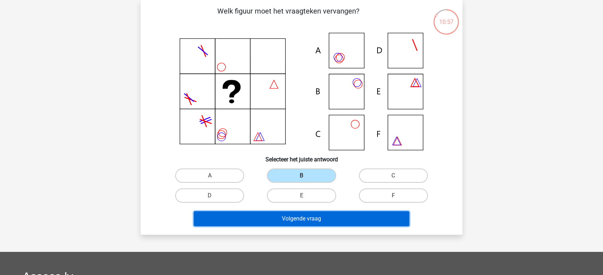
click at [302, 214] on button "Volgende vraag" at bounding box center [302, 219] width 216 height 15
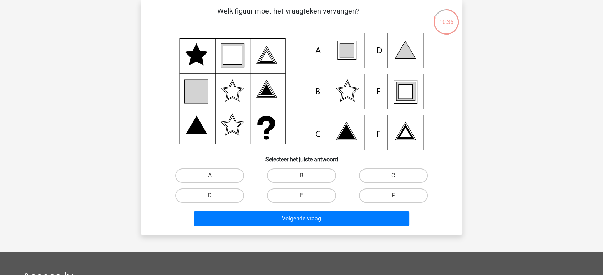
click at [402, 94] on icon at bounding box center [405, 92] width 14 height 14
click at [294, 196] on label "E" at bounding box center [301, 196] width 69 height 14
click at [301, 196] on input "E" at bounding box center [303, 198] width 5 height 5
radio input "true"
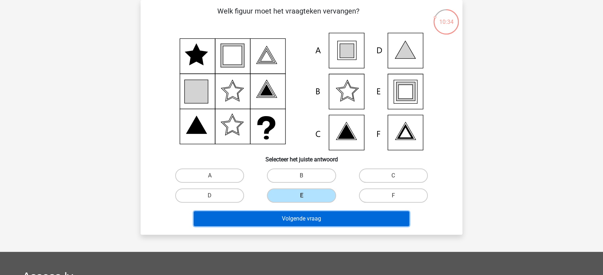
click at [291, 219] on button "Volgende vraag" at bounding box center [302, 219] width 216 height 15
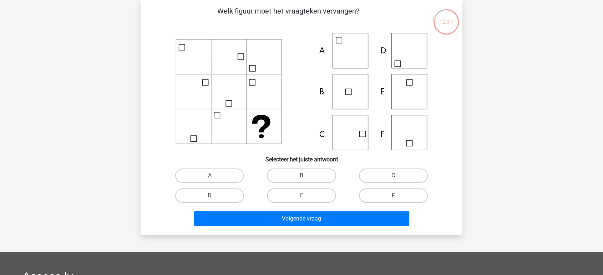
click at [362, 177] on label "C" at bounding box center [393, 176] width 69 height 14
click at [393, 177] on input "C" at bounding box center [395, 178] width 5 height 5
radio input "true"
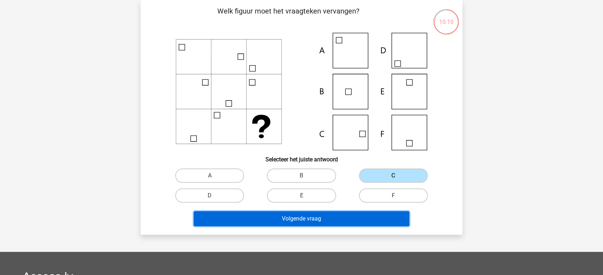
click at [333, 220] on button "Volgende vraag" at bounding box center [302, 219] width 216 height 15
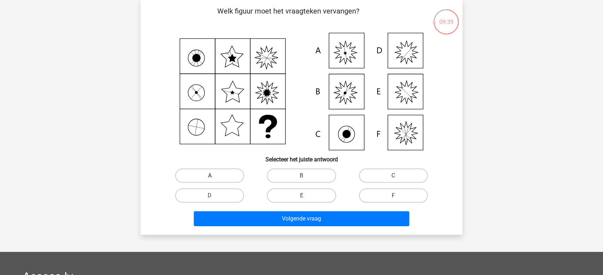
click at [212, 169] on label "A" at bounding box center [209, 176] width 69 height 14
click at [212, 176] on input "A" at bounding box center [212, 178] width 5 height 5
radio input "true"
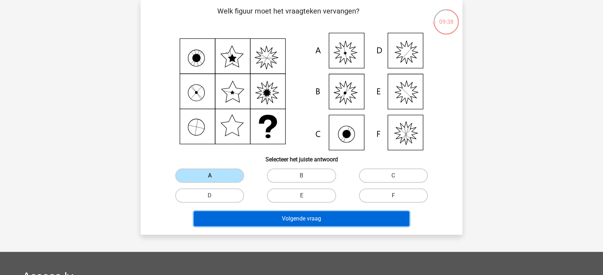
click at [254, 212] on button "Volgende vraag" at bounding box center [302, 219] width 216 height 15
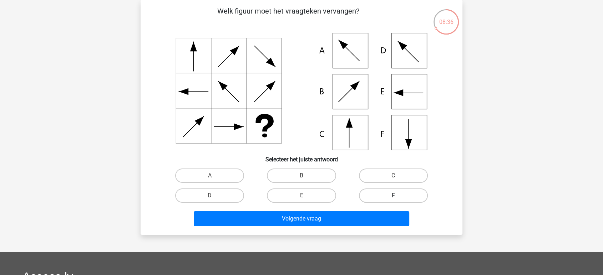
click at [382, 194] on label "F" at bounding box center [393, 196] width 69 height 14
click at [393, 196] on input "F" at bounding box center [395, 198] width 5 height 5
radio input "true"
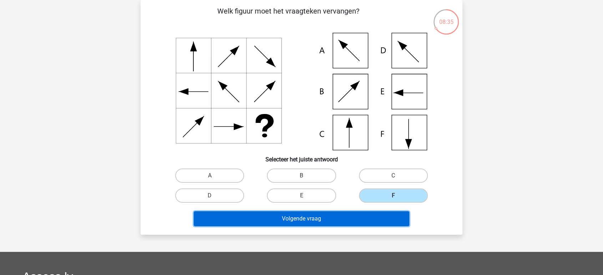
click at [366, 219] on button "Volgende vraag" at bounding box center [302, 219] width 216 height 15
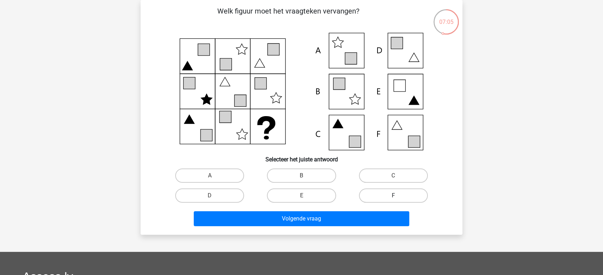
click at [375, 193] on label "F" at bounding box center [393, 196] width 69 height 14
click at [393, 196] on input "F" at bounding box center [395, 198] width 5 height 5
radio input "true"
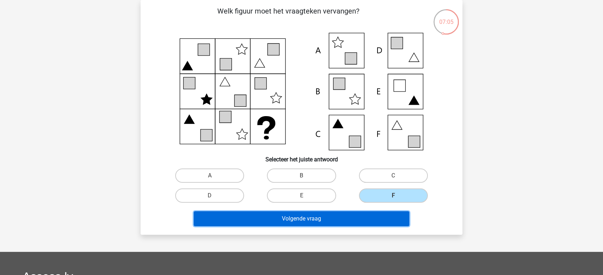
click at [348, 217] on button "Volgende vraag" at bounding box center [302, 219] width 216 height 15
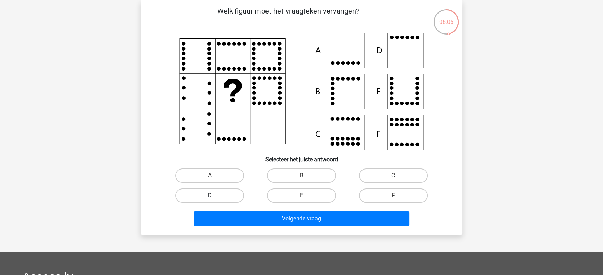
click at [208, 192] on label "D" at bounding box center [209, 196] width 69 height 14
click at [210, 196] on input "D" at bounding box center [212, 198] width 5 height 5
radio input "true"
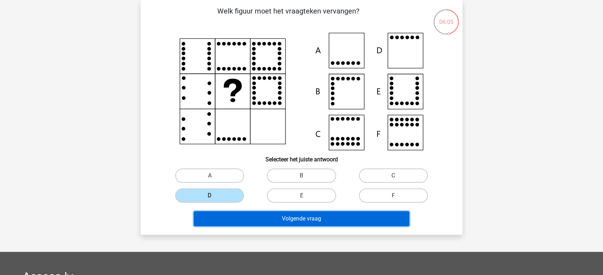
click at [270, 212] on button "Volgende vraag" at bounding box center [302, 219] width 216 height 15
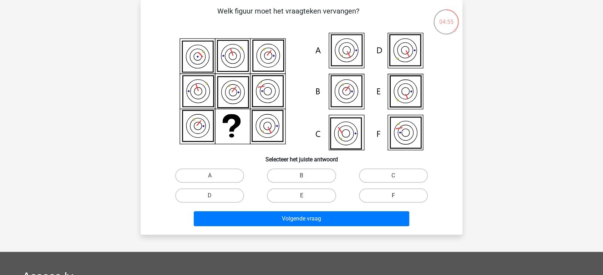
click at [369, 194] on label "F" at bounding box center [393, 196] width 69 height 14
click at [393, 196] on input "F" at bounding box center [395, 198] width 5 height 5
radio input "true"
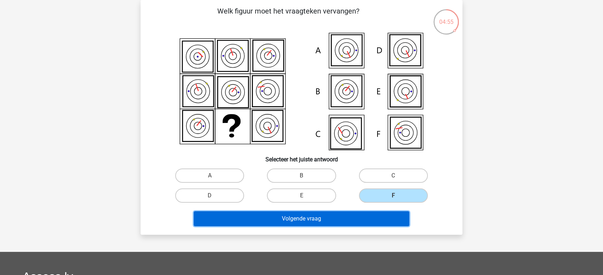
click at [353, 215] on button "Volgende vraag" at bounding box center [302, 219] width 216 height 15
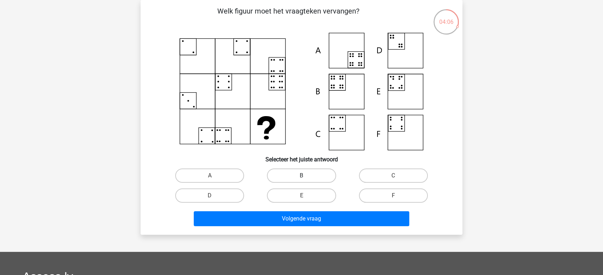
drag, startPoint x: 315, startPoint y: 169, endPoint x: 314, endPoint y: 184, distance: 15.0
click at [314, 169] on label "B" at bounding box center [301, 176] width 69 height 14
click at [306, 176] on input "B" at bounding box center [303, 178] width 5 height 5
radio input "true"
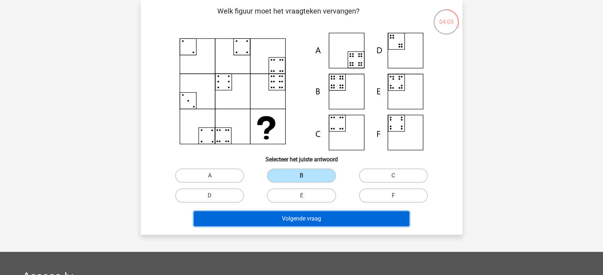
click at [313, 220] on button "Volgende vraag" at bounding box center [302, 219] width 216 height 15
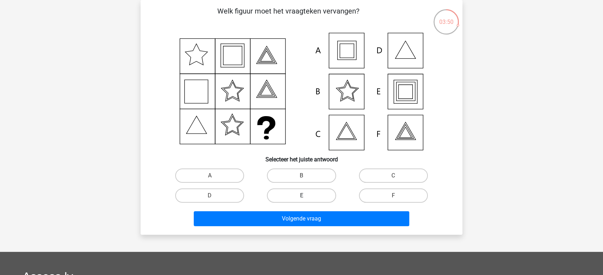
click at [306, 194] on label "E" at bounding box center [301, 196] width 69 height 14
click at [306, 196] on input "E" at bounding box center [303, 198] width 5 height 5
radio input "true"
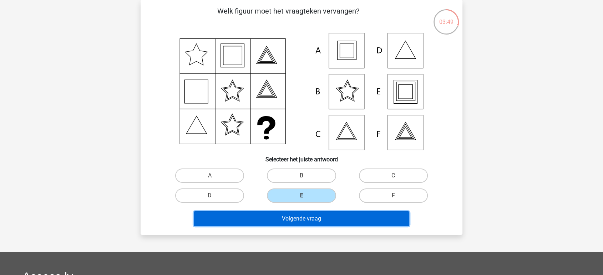
click at [308, 225] on button "Volgende vraag" at bounding box center [302, 219] width 216 height 15
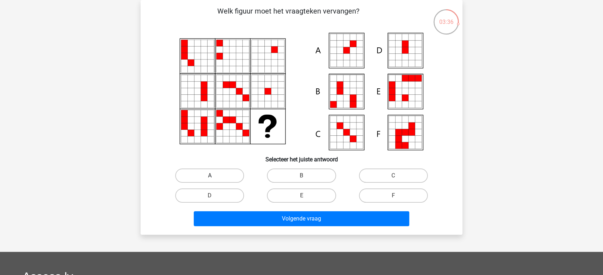
click at [222, 177] on label "A" at bounding box center [209, 176] width 69 height 14
click at [214, 177] on input "A" at bounding box center [212, 178] width 5 height 5
radio input "true"
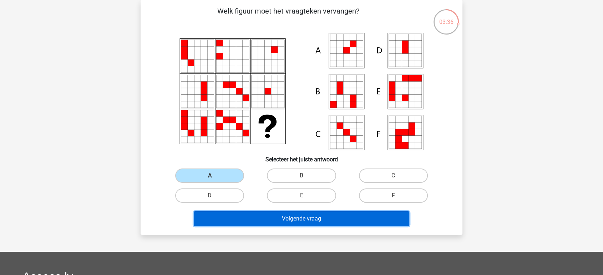
click at [263, 214] on button "Volgende vraag" at bounding box center [302, 219] width 216 height 15
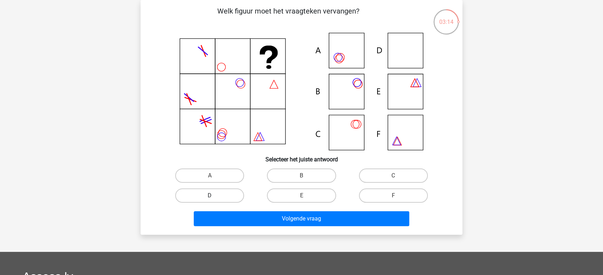
click at [190, 193] on label "D" at bounding box center [209, 196] width 69 height 14
click at [210, 196] on input "D" at bounding box center [212, 198] width 5 height 5
radio input "true"
click at [224, 210] on div "Volgende vraag" at bounding box center [301, 218] width 299 height 24
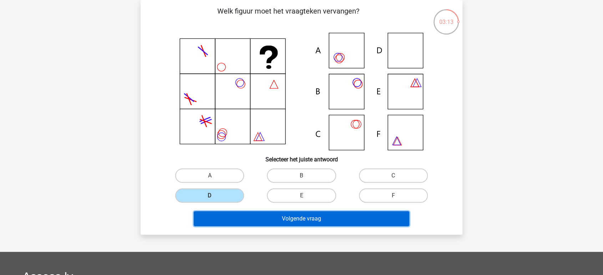
click at [226, 216] on button "Volgende vraag" at bounding box center [302, 219] width 216 height 15
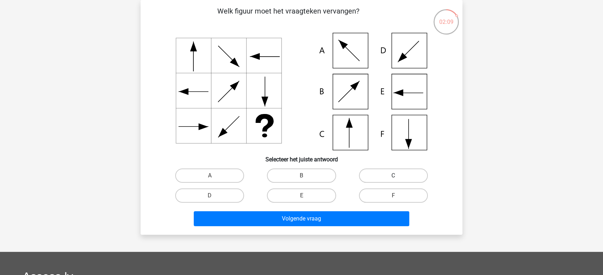
click at [399, 179] on label "C" at bounding box center [393, 176] width 69 height 14
click at [398, 179] on input "C" at bounding box center [395, 178] width 5 height 5
radio input "true"
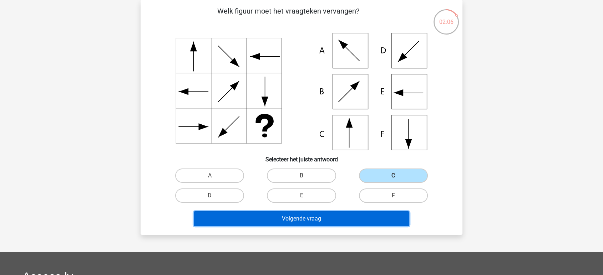
click at [340, 224] on button "Volgende vraag" at bounding box center [302, 219] width 216 height 15
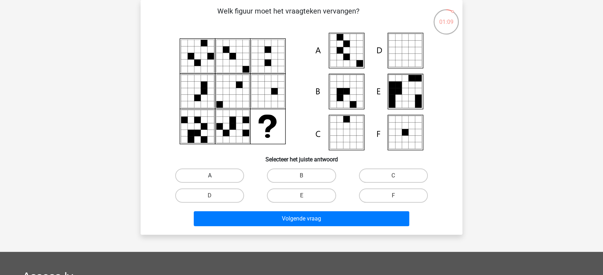
click at [223, 169] on label "A" at bounding box center [209, 176] width 69 height 14
click at [214, 176] on input "A" at bounding box center [212, 178] width 5 height 5
radio input "true"
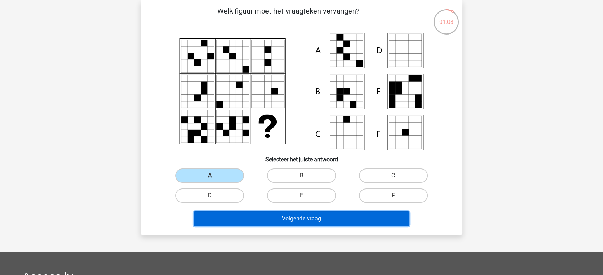
click at [257, 212] on button "Volgende vraag" at bounding box center [302, 219] width 216 height 15
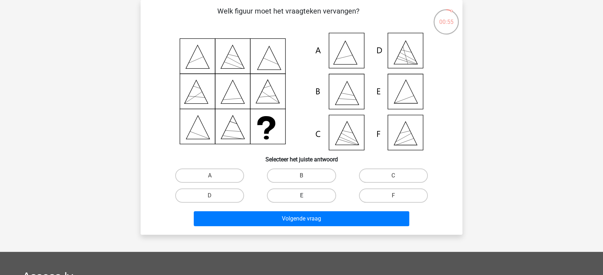
click at [290, 192] on label "E" at bounding box center [301, 196] width 69 height 14
click at [301, 196] on input "E" at bounding box center [303, 198] width 5 height 5
radio input "true"
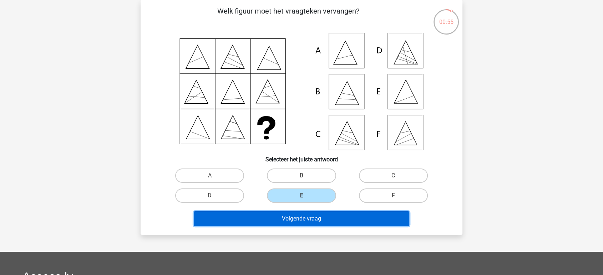
click at [283, 212] on button "Volgende vraag" at bounding box center [302, 219] width 216 height 15
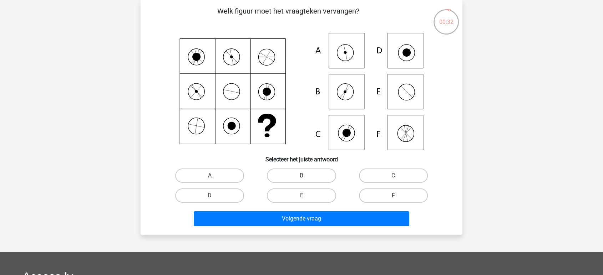
click at [212, 174] on div "A" at bounding box center [210, 176] width 86 height 14
click at [218, 172] on label "A" at bounding box center [209, 176] width 69 height 14
click at [214, 176] on input "A" at bounding box center [212, 178] width 5 height 5
radio input "true"
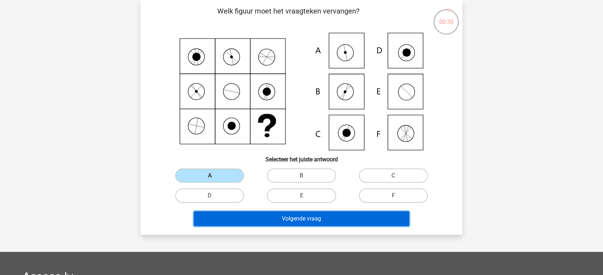
click at [245, 216] on button "Volgende vraag" at bounding box center [302, 219] width 216 height 15
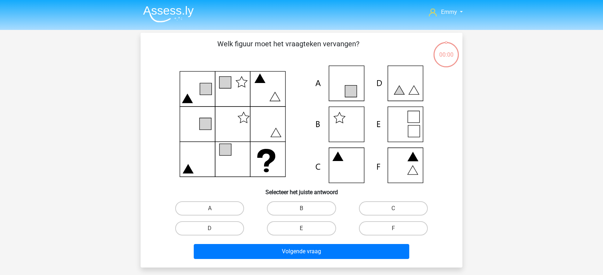
scroll to position [33, 0]
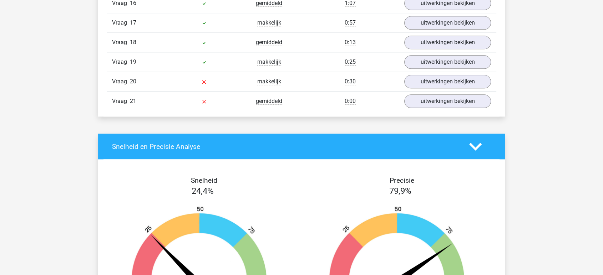
scroll to position [793, 0]
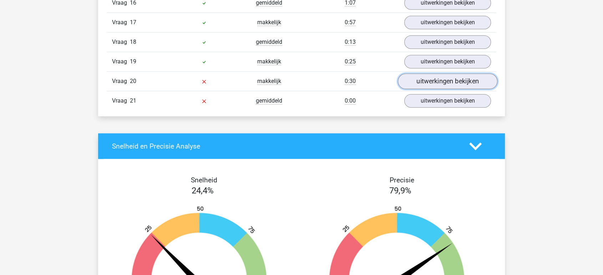
click at [412, 78] on link "uitwerkingen bekijken" at bounding box center [448, 82] width 100 height 16
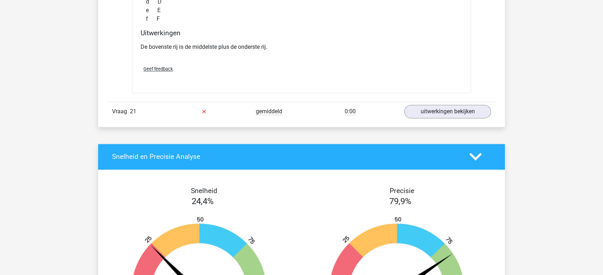
scroll to position [1070, 0]
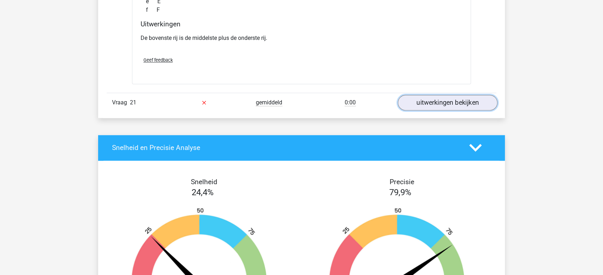
click at [416, 102] on link "uitwerkingen bekijken" at bounding box center [448, 103] width 100 height 16
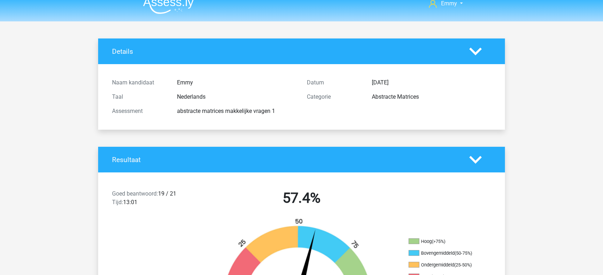
scroll to position [0, 0]
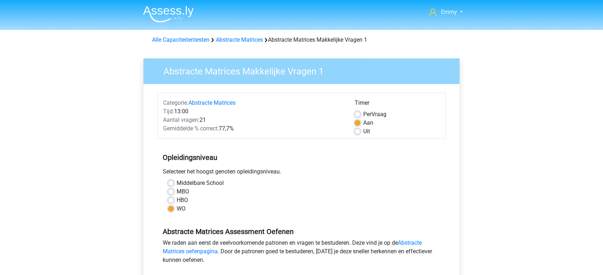
scroll to position [158, 0]
